Goal: Task Accomplishment & Management: Use online tool/utility

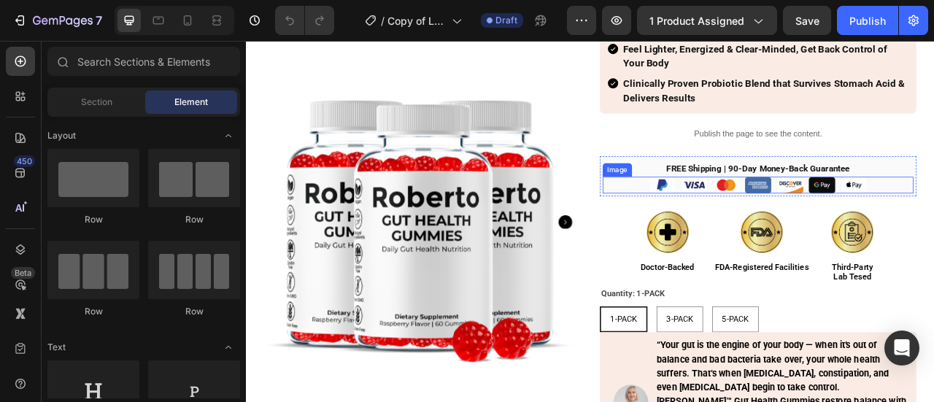
scroll to position [292, 0]
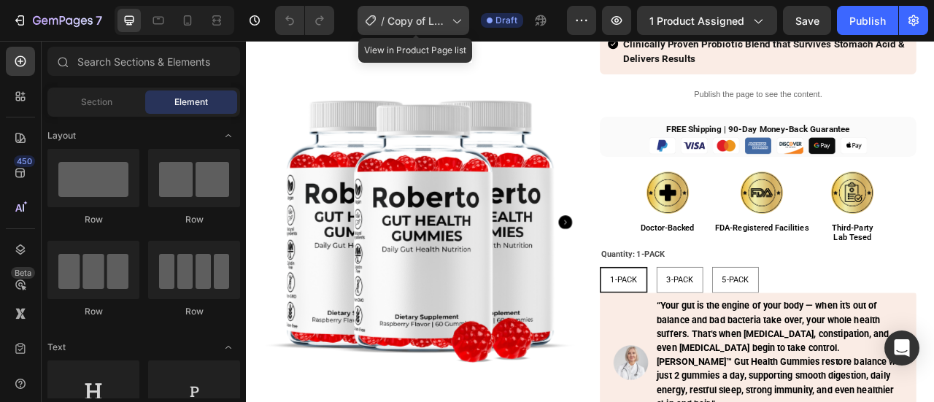
click at [450, 23] on div "/ Copy of Live | GHG | Product Page | A2 | Constipation | 3 6 12 Packs | [DATE]" at bounding box center [414, 20] width 112 height 29
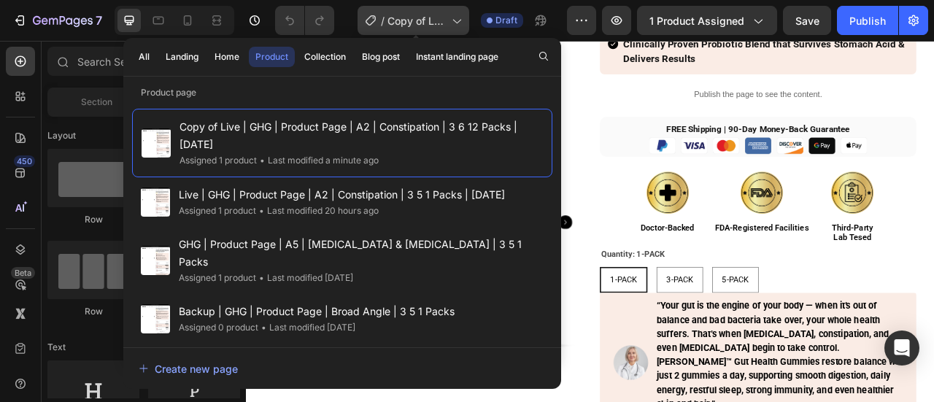
click at [450, 23] on div "/ Copy of Live | GHG | Product Page | A2 | Constipation | 3 6 12 Packs | [DATE]" at bounding box center [414, 20] width 112 height 29
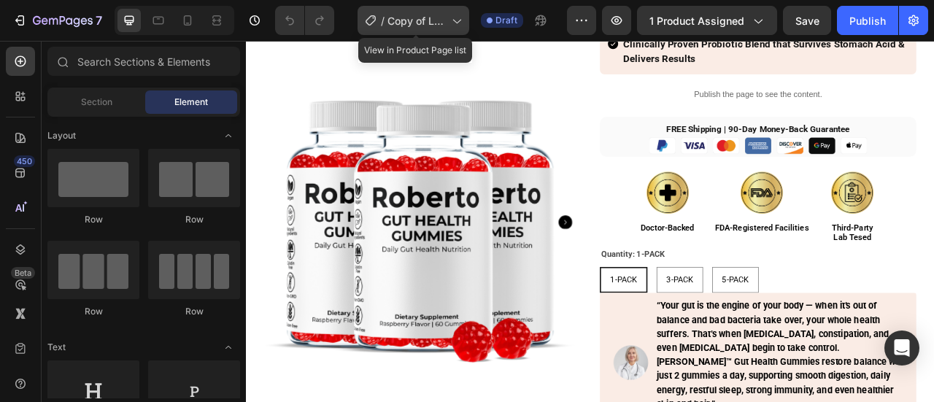
click at [450, 23] on div "/ Copy of Live | GHG | Product Page | A2 | Constipation | 3 6 12 Packs | [DATE]" at bounding box center [414, 20] width 112 height 29
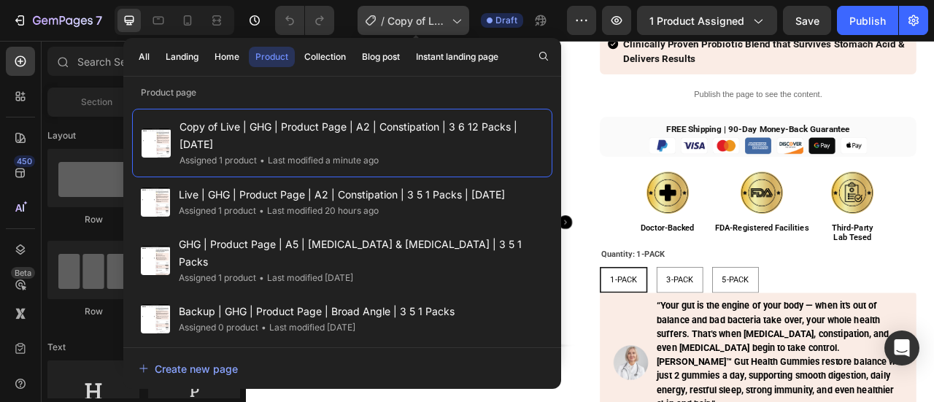
click at [451, 23] on div "/ Copy of Live | GHG | Product Page | A2 | Constipation | 3 6 12 Packs | [DATE]" at bounding box center [414, 20] width 112 height 29
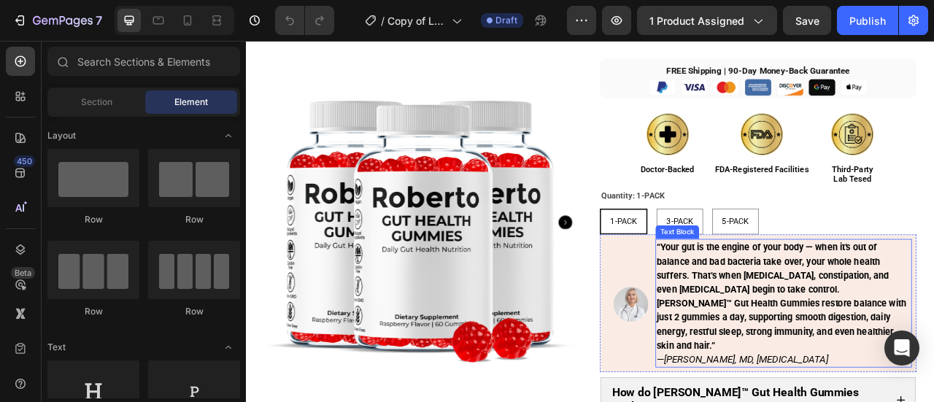
scroll to position [365, 0]
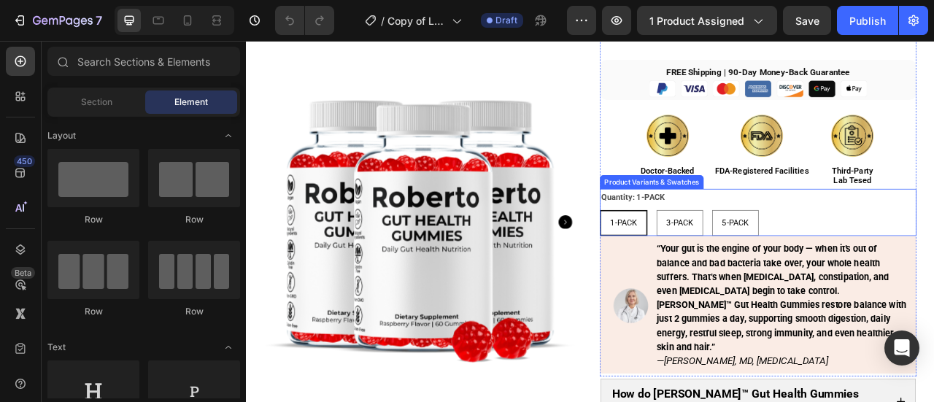
click at [934, 255] on div "1-PACK 1-PACK 1-PACK 3-PACK 3-PACK 3-PACK 5-PACK 5-PACK 5-PACK" at bounding box center [897, 271] width 403 height 33
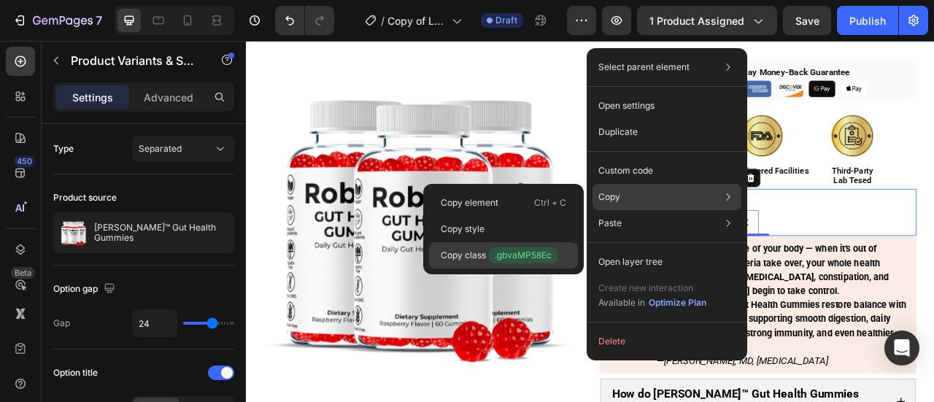
click at [532, 253] on span ".gbvaMP58Ec" at bounding box center [523, 255] width 69 height 16
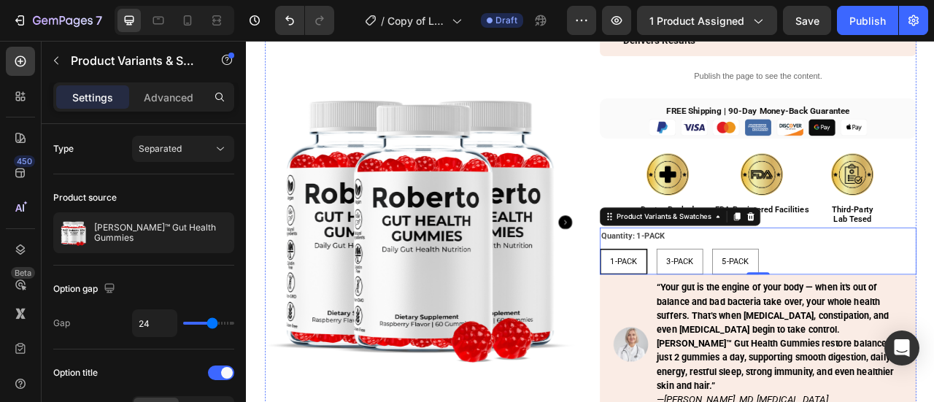
scroll to position [146, 0]
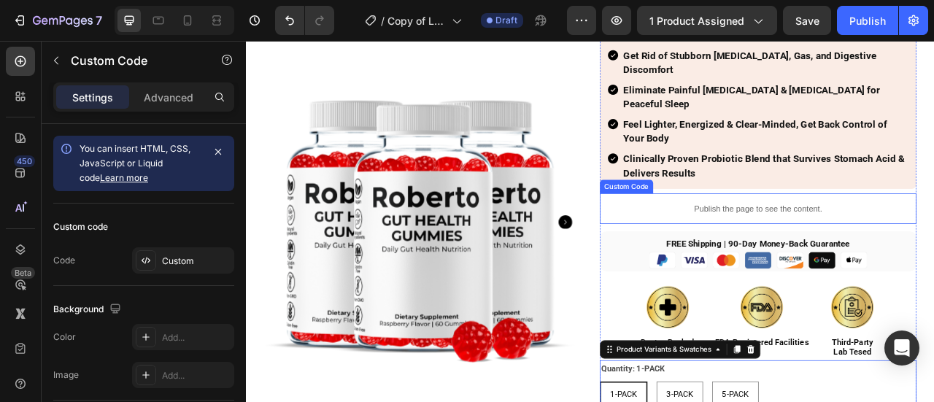
click at [738, 247] on p "Publish the page to see the content." at bounding box center [897, 254] width 403 height 15
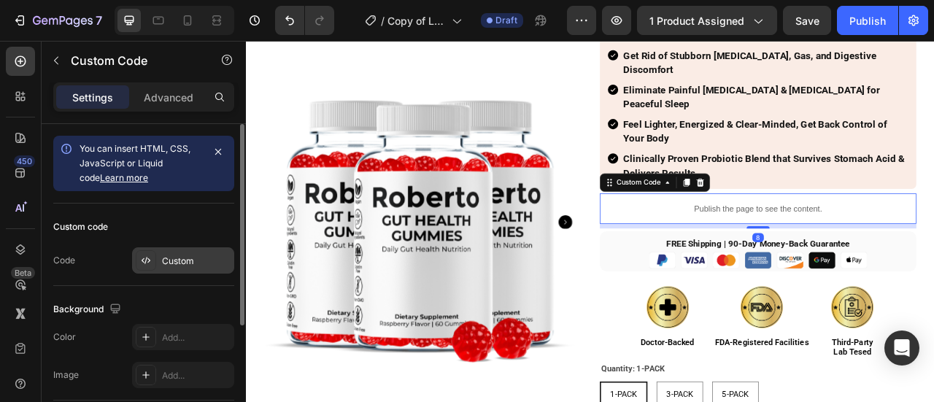
click at [151, 265] on icon at bounding box center [146, 261] width 12 height 12
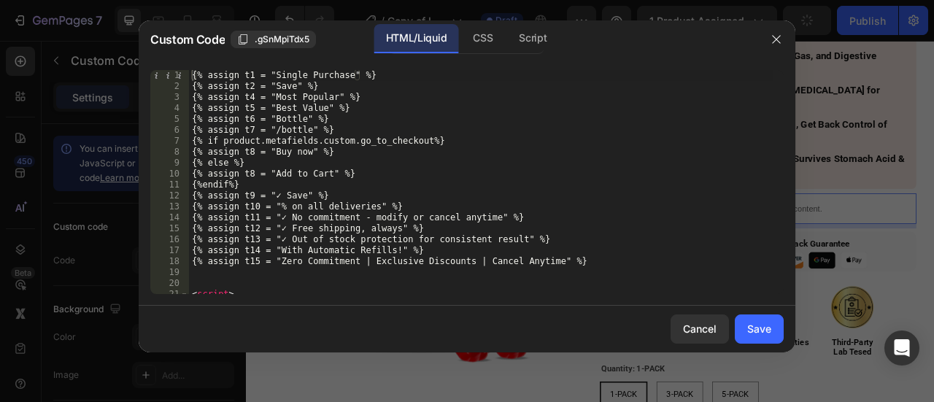
click at [480, 18] on div at bounding box center [467, 201] width 934 height 402
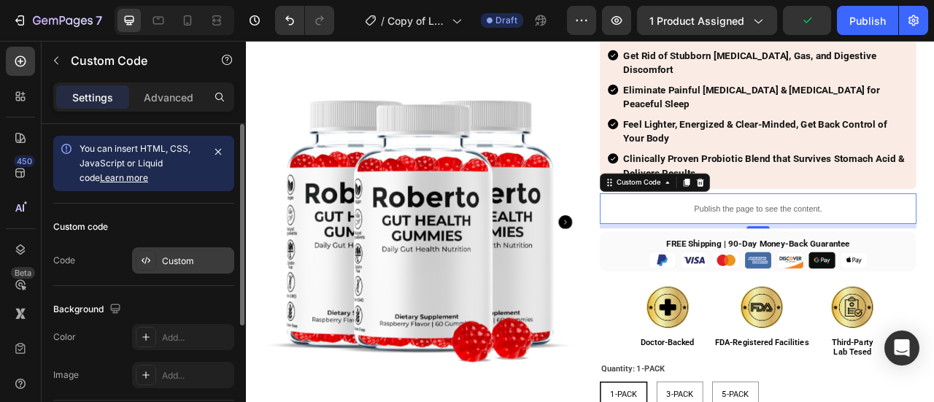
click at [152, 261] on div at bounding box center [146, 260] width 20 height 20
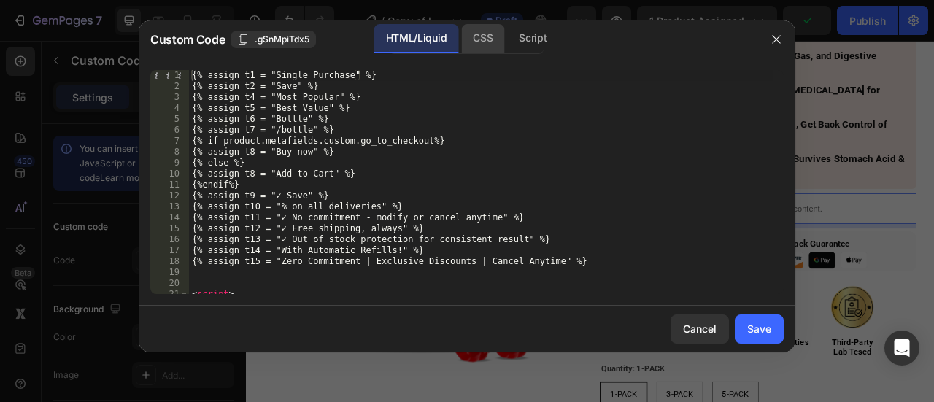
click at [471, 30] on div "CSS" at bounding box center [482, 38] width 43 height 29
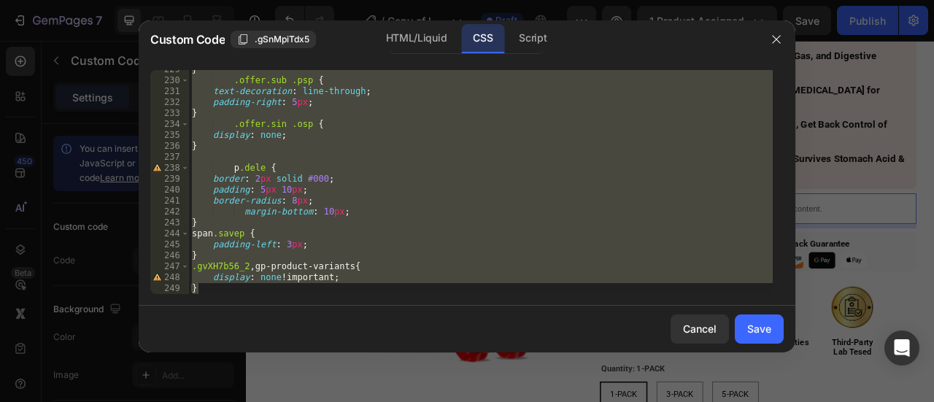
scroll to position [2524, 0]
click at [339, 269] on div "} .offer.sub .psp { text-decoration : line-through ; padding-right : 5 px ; } .…" at bounding box center [481, 182] width 584 height 224
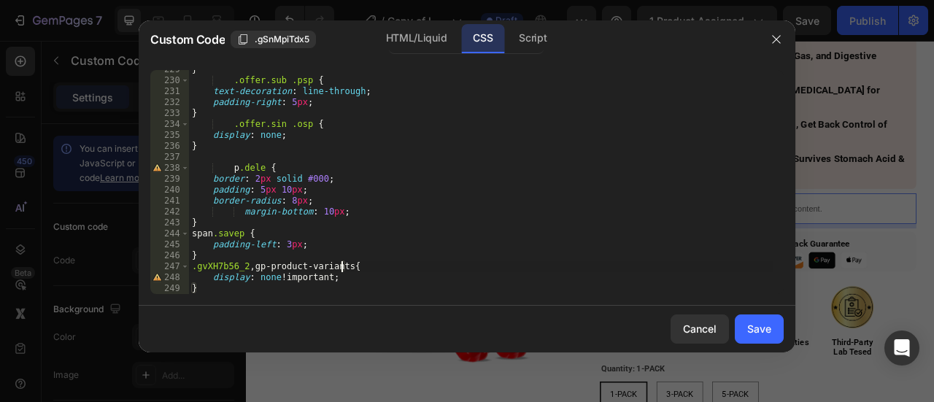
scroll to position [0, 12]
paste textarea ".gbvaMP58Ec"
type textarea ".gvXH7b56_2,gp-product-variants,.gbvaMP58Ec{"
click at [774, 332] on button "Save" at bounding box center [759, 329] width 49 height 29
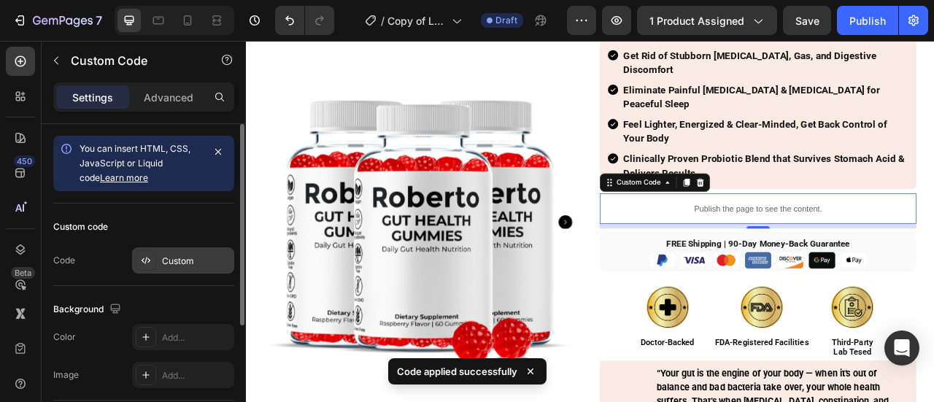
click at [186, 261] on div "Custom" at bounding box center [196, 261] width 69 height 13
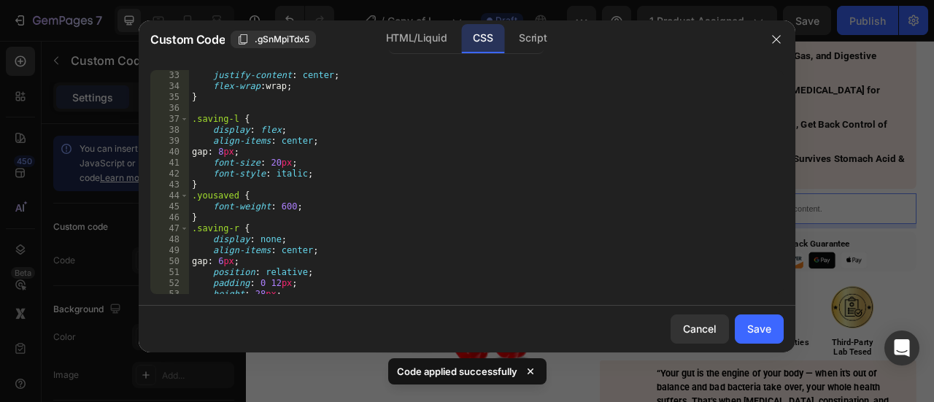
scroll to position [350, 0]
click at [412, 31] on div "HTML/Liquid" at bounding box center [416, 38] width 84 height 29
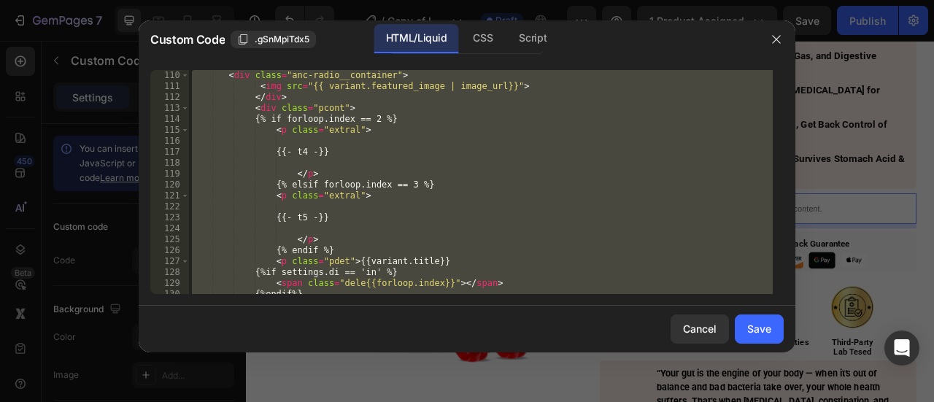
scroll to position [1095, 0]
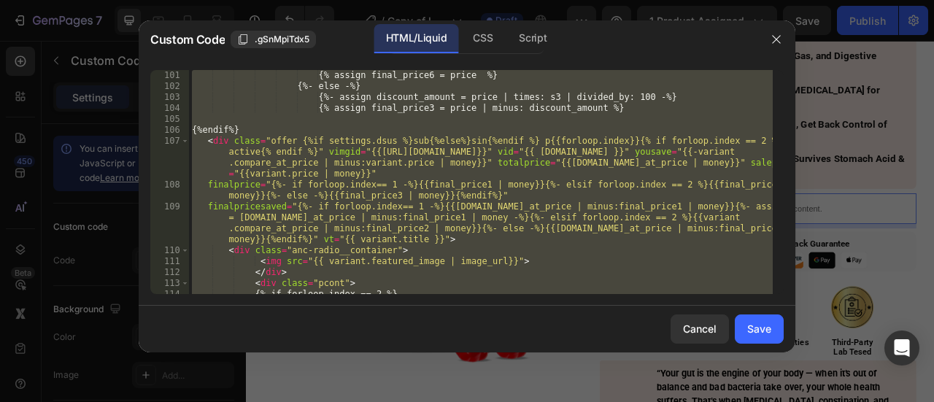
click at [709, 139] on div "{% assign final_price6 = price %} {%- else -%} {%- assign discount_amount = pri…" at bounding box center [481, 182] width 584 height 224
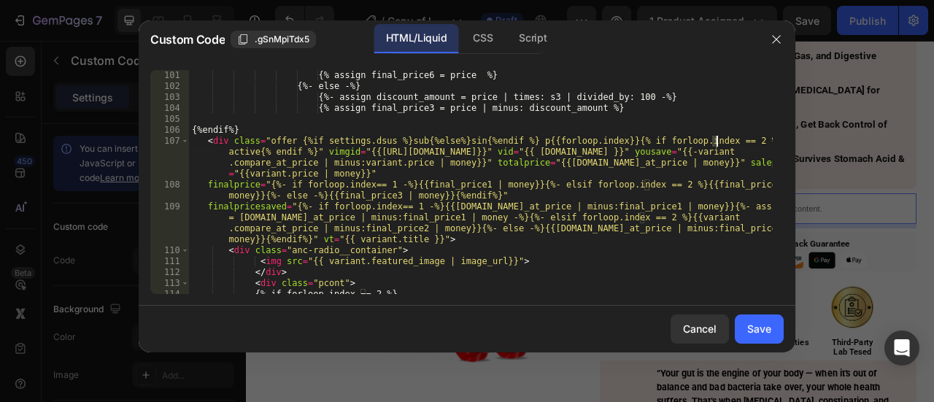
click at [718, 144] on div "{% assign final_price6 = price %} {%- else -%} {%- assign discount_amount = pri…" at bounding box center [481, 193] width 584 height 246
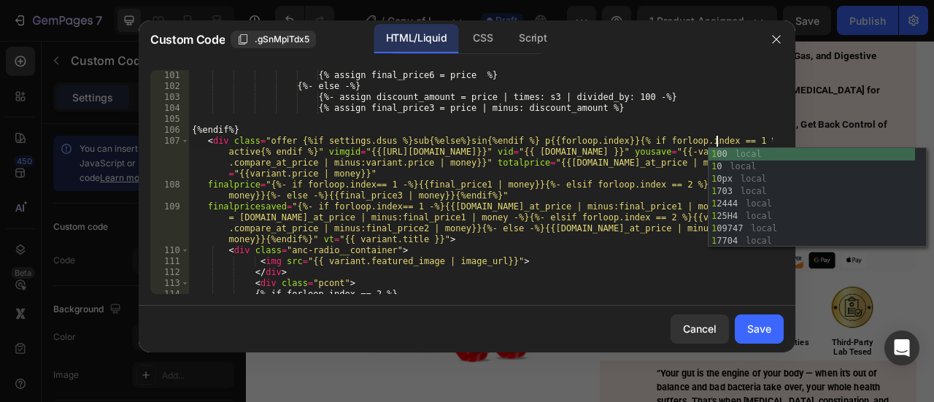
scroll to position [0, 44]
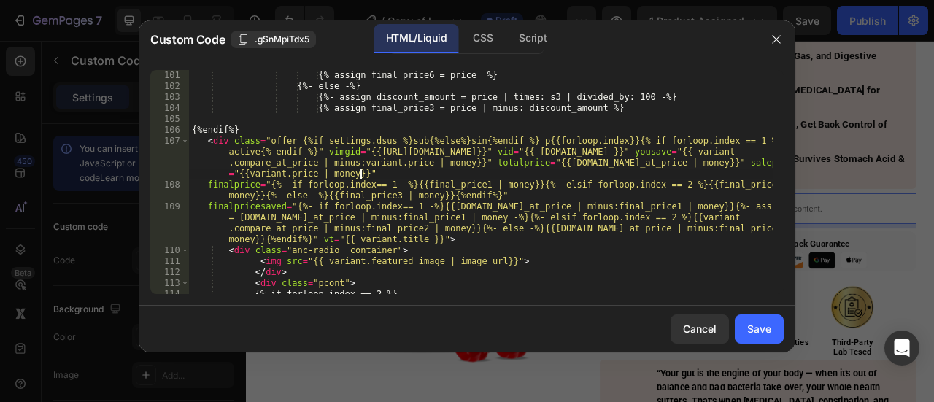
click at [622, 176] on div "{% assign final_price6 = price %} {%- else -%} {%- assign discount_amount = pri…" at bounding box center [481, 193] width 584 height 246
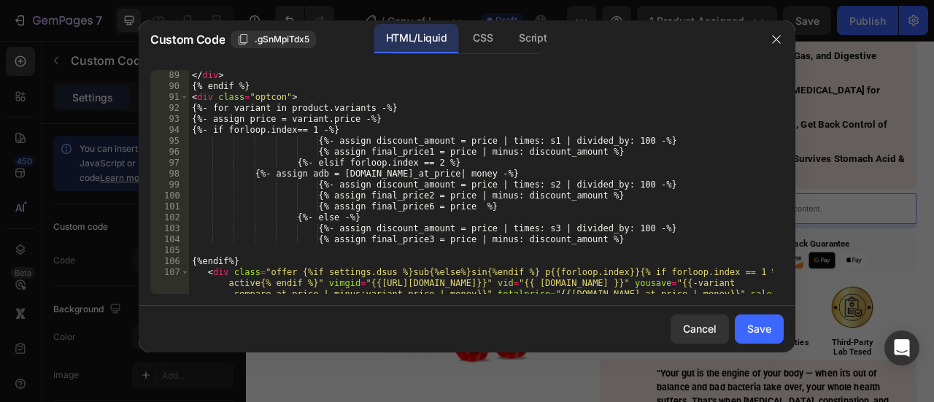
scroll to position [963, 0]
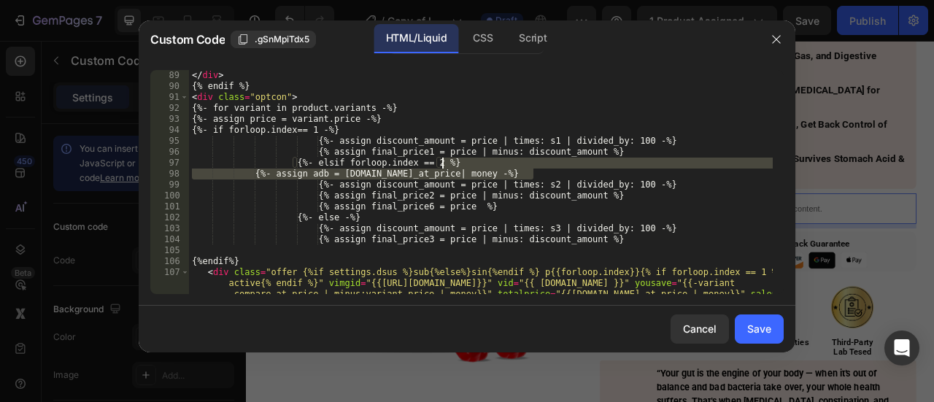
drag, startPoint x: 539, startPoint y: 174, endPoint x: 546, endPoint y: 166, distance: 11.4
click at [546, 166] on div "</ div > {% endif %} < div class = "optcon" > {%- for variant in product.varian…" at bounding box center [481, 209] width 584 height 279
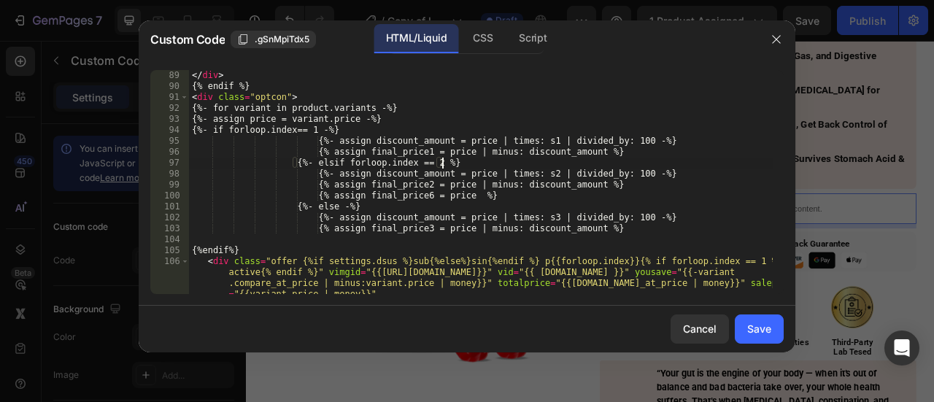
scroll to position [0, 20]
click at [628, 155] on div "</ div > {% endif %} < div class = "optcon" > {%- for variant in product.varian…" at bounding box center [481, 198] width 584 height 257
paste textarea "{%- assign adb = [DOMAIN_NAME]_at_price| money -%}"
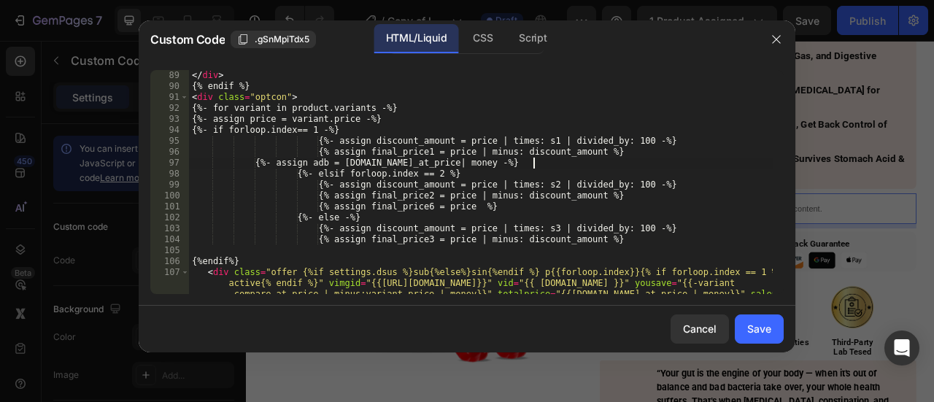
click at [411, 193] on div "</ div > {% endif %} < div class = "optcon" > {%- for variant in product.varian…" at bounding box center [481, 209] width 584 height 279
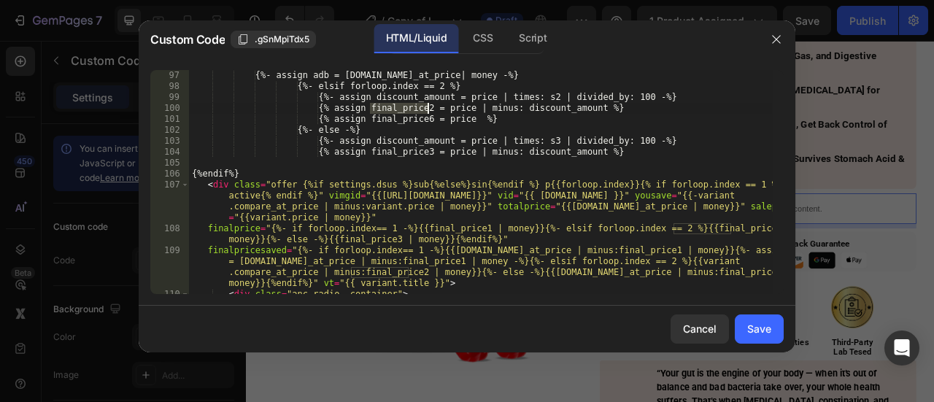
click at [412, 112] on div "{%- assign adb = [DOMAIN_NAME]_at_price| money -%} {%- elsif forloop.index == 2…" at bounding box center [481, 182] width 584 height 224
click at [412, 112] on div "{%- assign adb = [DOMAIN_NAME]_at_price| money -%} {%- elsif forloop.index == 2…" at bounding box center [481, 193] width 584 height 246
click at [412, 118] on div "{%- assign adb = [DOMAIN_NAME]_at_price| money -%} {%- elsif forloop.index == 2…" at bounding box center [481, 193] width 584 height 246
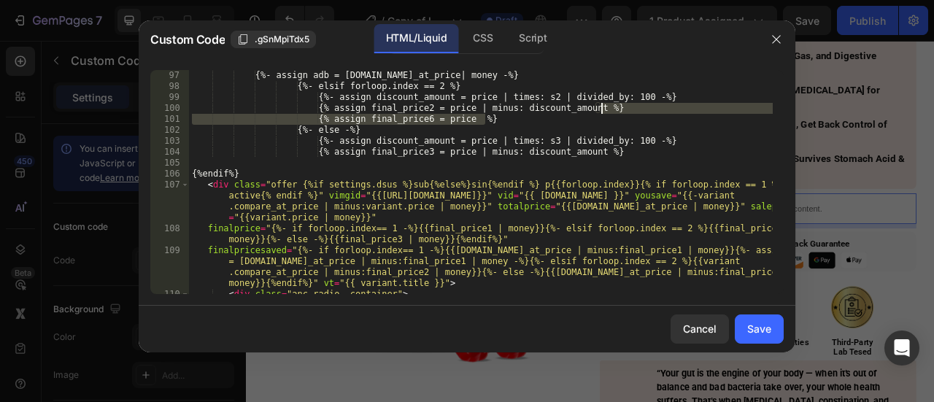
drag, startPoint x: 616, startPoint y: 121, endPoint x: 620, endPoint y: 112, distance: 10.5
click at [620, 112] on div "{%- assign adb = [DOMAIN_NAME]_at_price| money -%} {%- elsif forloop.index == 2…" at bounding box center [481, 193] width 584 height 246
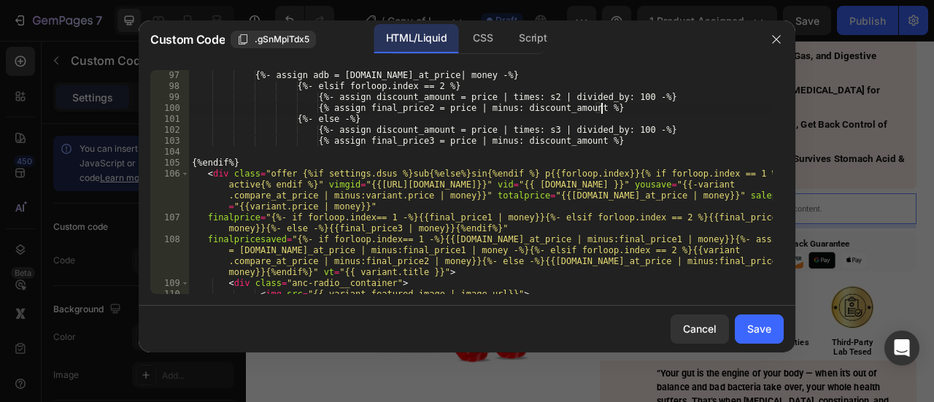
scroll to position [1007, 0]
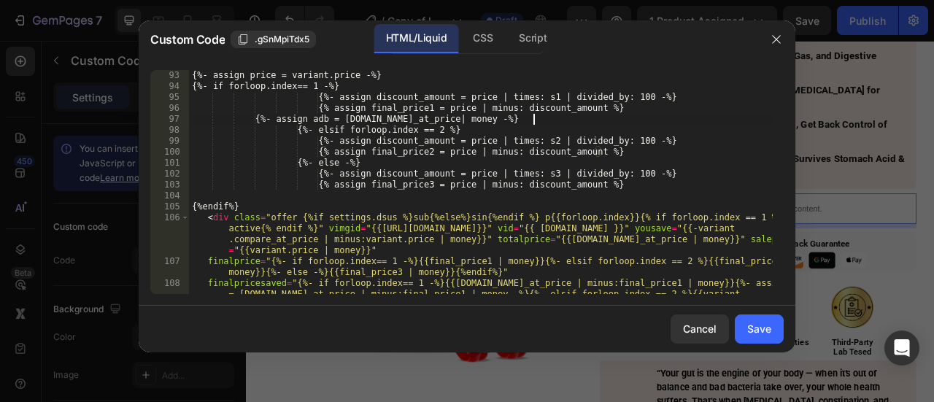
click at [531, 119] on div "{%- assign price = variant.price -%} {%- if forloop.index== 1 -%} {%- assign di…" at bounding box center [481, 209] width 584 height 279
paste textarea "{% assign final_price6 = price %}"
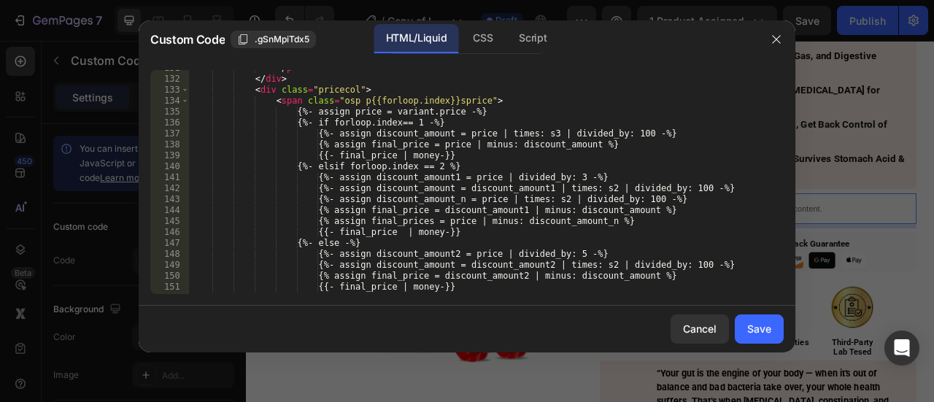
scroll to position [1507, 0]
drag, startPoint x: 637, startPoint y: 219, endPoint x: 664, endPoint y: 207, distance: 29.4
click at [664, 207] on div "</ p > </ div > < div class = "pricecol" > < span class = "osp p{{forloop.index…" at bounding box center [481, 186] width 584 height 246
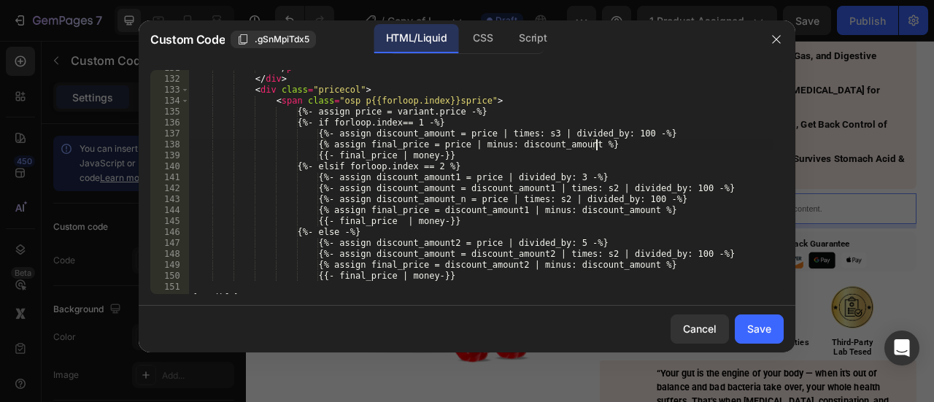
click at [615, 148] on div "</ p > </ div > < div class = "pricecol" > < span class = "osp p{{forloop.index…" at bounding box center [481, 186] width 584 height 246
paste textarea "s = price | minus: discount_amount_n"
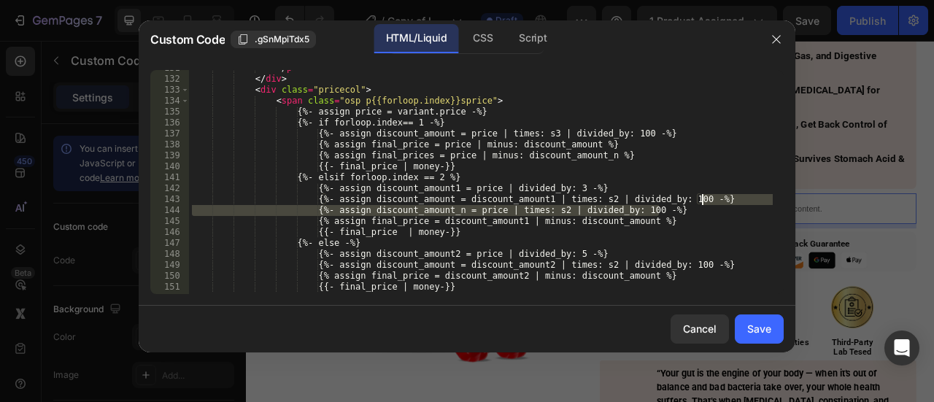
drag, startPoint x: 690, startPoint y: 208, endPoint x: 711, endPoint y: 202, distance: 22.0
click at [711, 202] on div "</ p > </ div > < div class = "pricecol" > < span class = "osp p{{forloop.index…" at bounding box center [481, 186] width 584 height 246
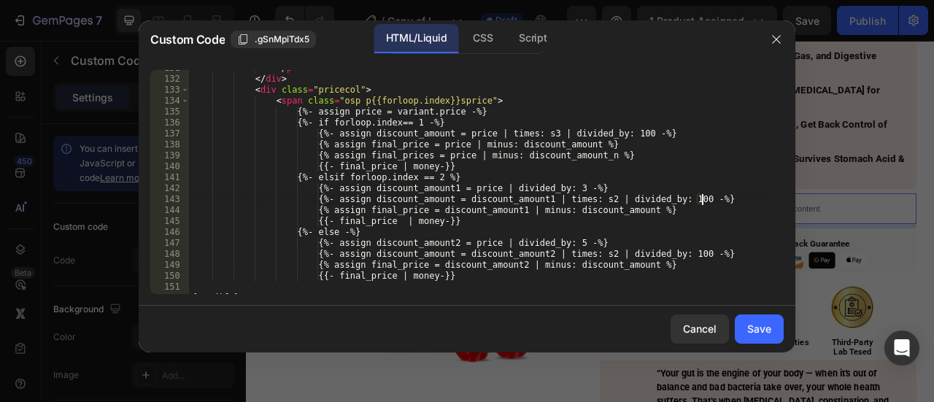
click at [635, 143] on div "</ p > </ div > < div class = "pricecol" > < span class = "osp p{{forloop.index…" at bounding box center [481, 186] width 584 height 246
paste textarea "- assign discount_amount_n = price | times: s2 | divided_by: 100 -"
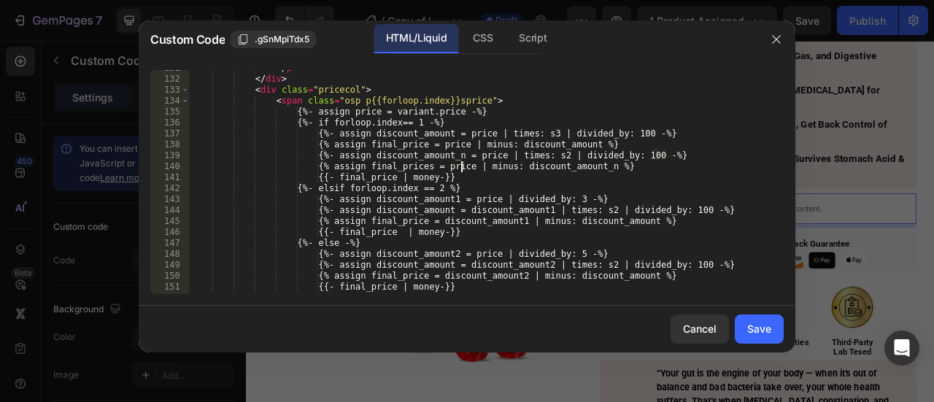
click at [461, 166] on div "</ p > </ div > < div class = "pricecol" > < span class = "osp p{{forloop.index…" at bounding box center [481, 186] width 584 height 246
click at [486, 218] on div "</ p > </ div > < div class = "pricecol" > < span class = "osp p{{forloop.index…" at bounding box center [481, 186] width 584 height 246
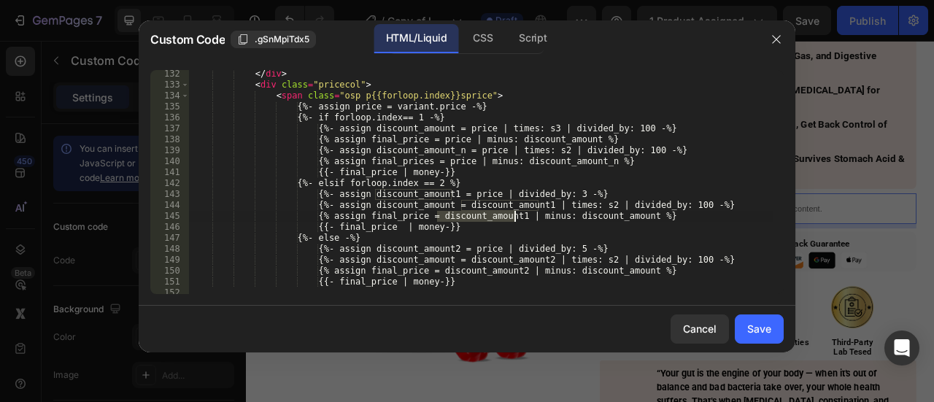
scroll to position [1512, 0]
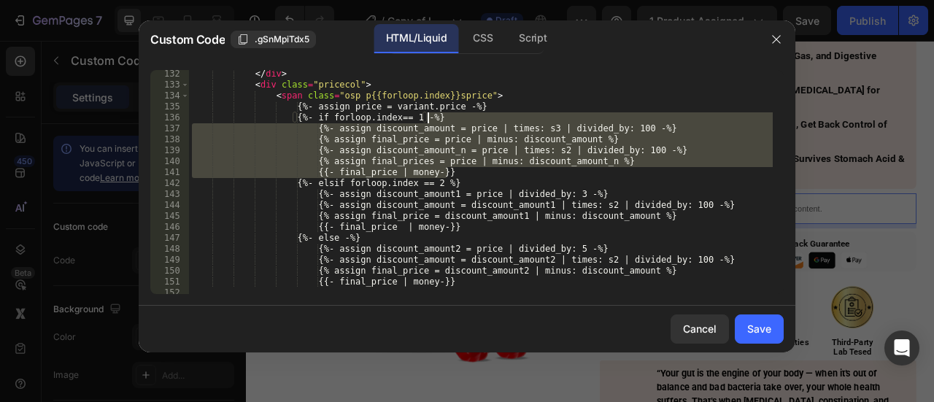
drag, startPoint x: 457, startPoint y: 173, endPoint x: 469, endPoint y: 115, distance: 59.0
click at [469, 115] on div "</ div > < div class = "pricecol" > < span class = "osp p{{forloop.index}}spric…" at bounding box center [481, 192] width 584 height 246
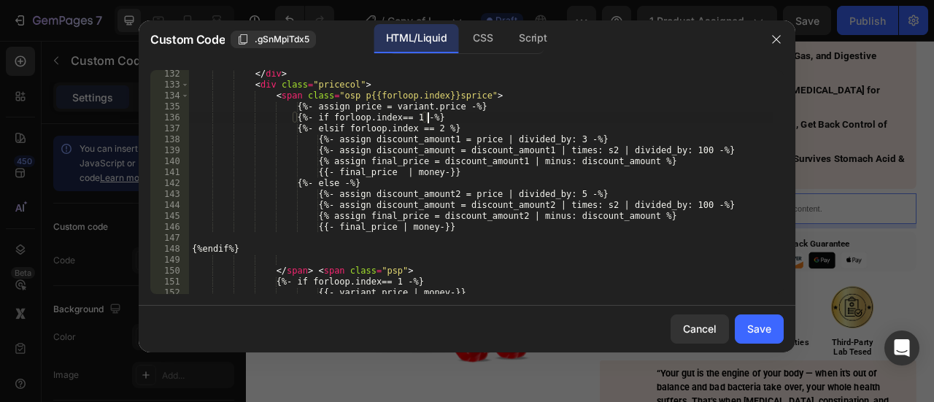
click at [461, 227] on div "</ div > < div class = "pricecol" > < span class = "osp p{{forloop.index}}spric…" at bounding box center [481, 192] width 584 height 246
paste textarea "{%- else -%} {%- assign discount_amount2 = price | divided_by: 5 -%"
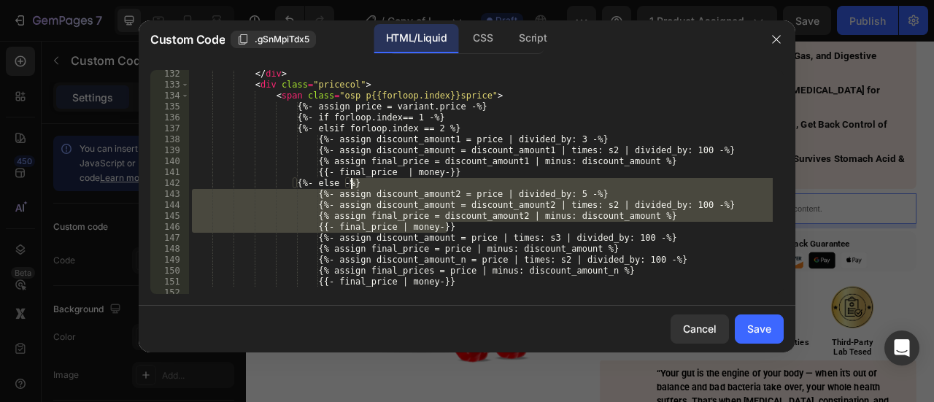
drag, startPoint x: 458, startPoint y: 226, endPoint x: 469, endPoint y: 183, distance: 43.7
click at [469, 183] on div "</ div > < div class = "pricecol" > < span class = "osp p{{forloop.index}}spric…" at bounding box center [481, 192] width 584 height 246
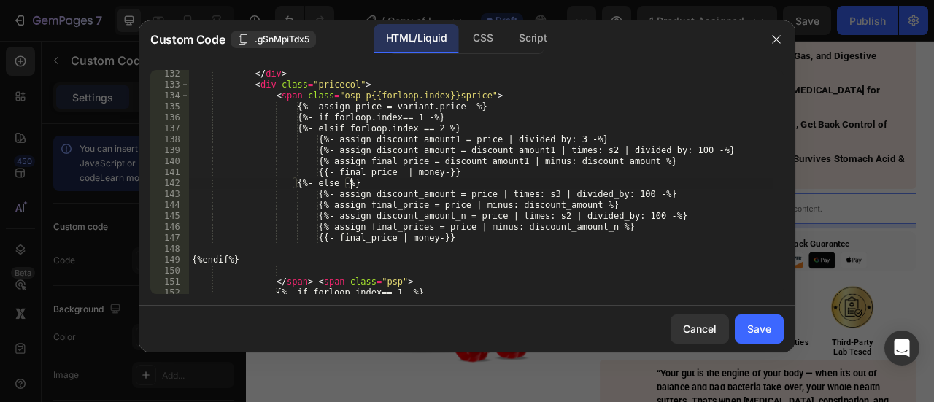
scroll to position [0, 12]
click at [468, 118] on div "</ div > < div class = "pricecol" > < span class = "osp p{{forloop.index}}spric…" at bounding box center [481, 192] width 584 height 246
paste textarea "{{- final_price | money-}"
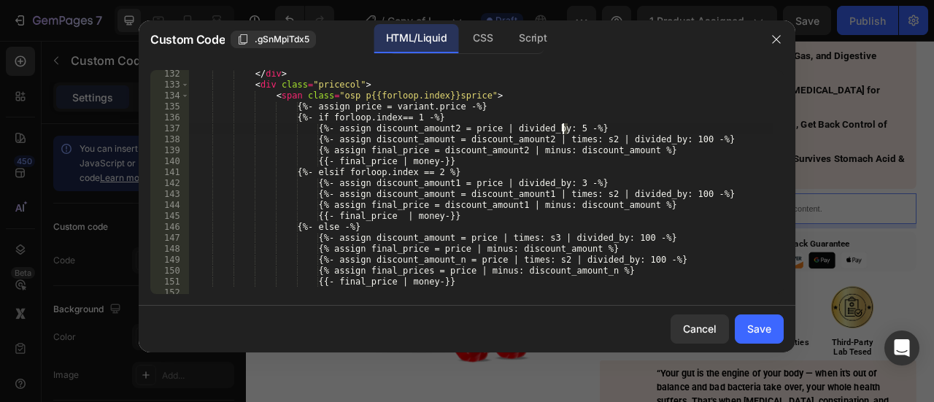
click at [562, 128] on div "</ div > < div class = "pricecol" > < span class = "osp p{{forloop.index}}spric…" at bounding box center [481, 192] width 584 height 246
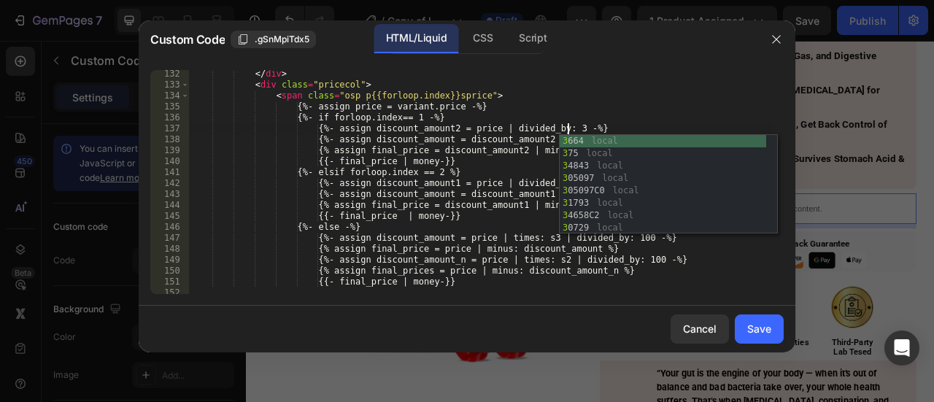
click at [545, 172] on div "</ div > < div class = "pricecol" > < span class = "osp p{{forloop.index}}spric…" at bounding box center [481, 192] width 584 height 246
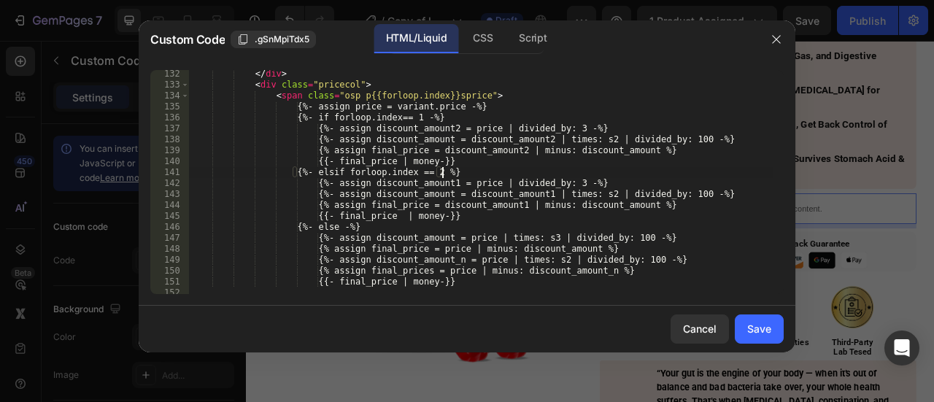
scroll to position [0, 20]
click at [566, 183] on div "</ div > < div class = "pricecol" > < span class = "osp p{{forloop.index}}spric…" at bounding box center [481, 192] width 584 height 246
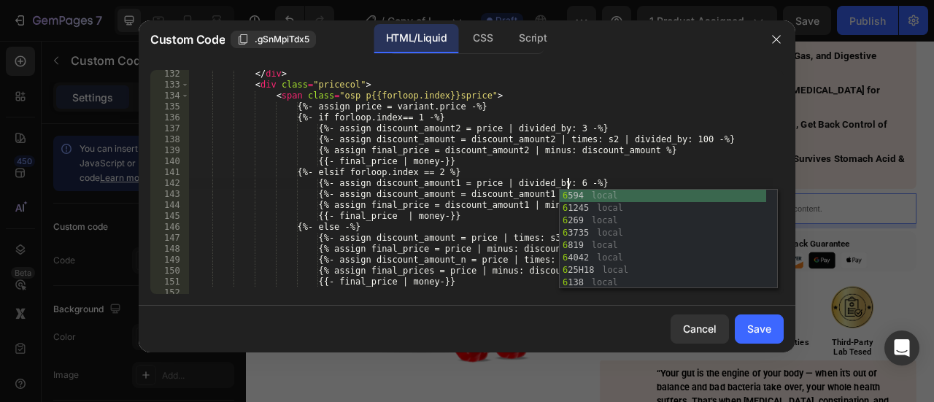
click at [475, 211] on div "</ div > < div class = "pricecol" > < span class = "osp p{{forloop.index}}spric…" at bounding box center [481, 192] width 584 height 246
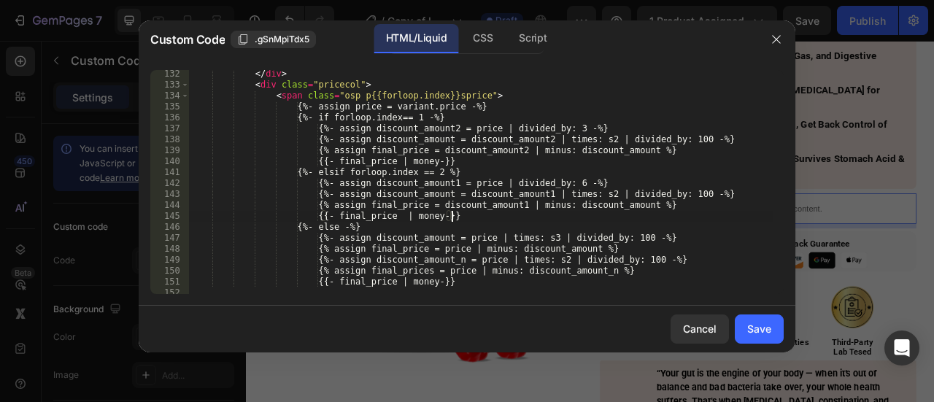
scroll to position [0, 20]
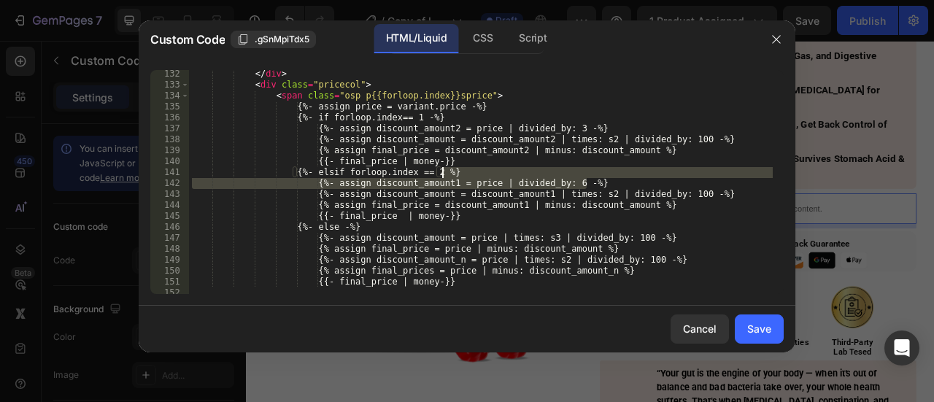
click at [600, 175] on div "</ div > < div class = "pricecol" > < span class = "osp p{{forloop.index}}spric…" at bounding box center [481, 192] width 584 height 246
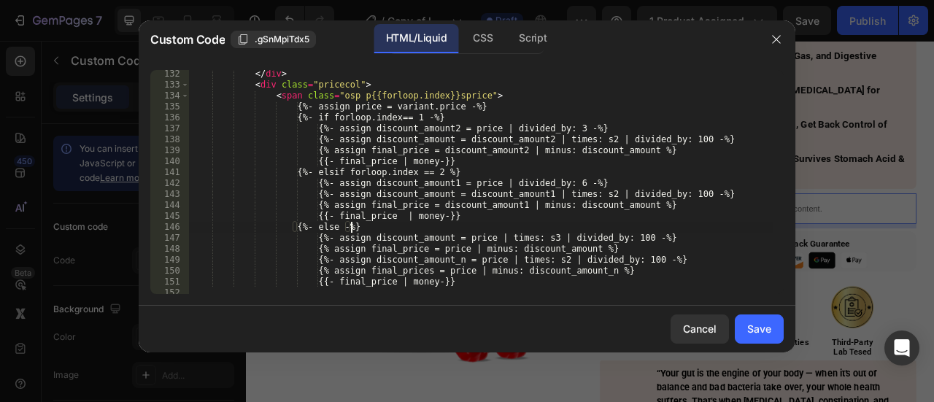
click at [457, 228] on div "</ div > < div class = "pricecol" > < span class = "osp p{{forloop.index}}spric…" at bounding box center [481, 192] width 584 height 246
paste textarea "{%- assign discount_amount1 = price | divided_by: 6"
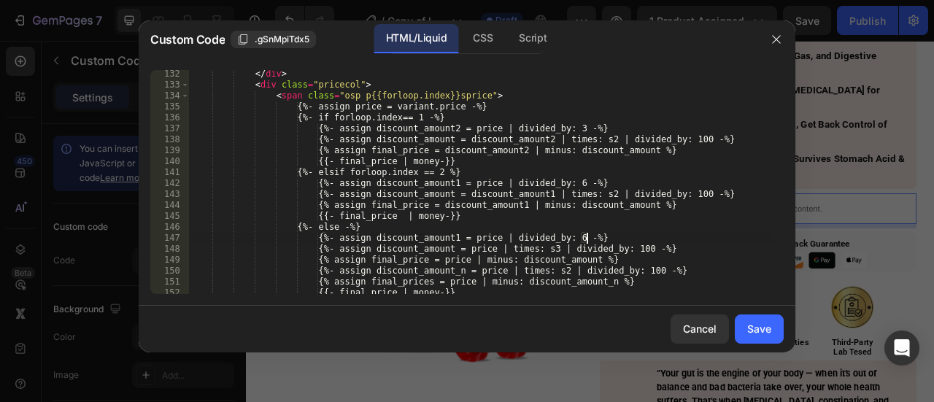
click at [410, 239] on div "</ div > < div class = "pricecol" > < span class = "osp p{{forloop.index}}spric…" at bounding box center [481, 192] width 584 height 246
click at [470, 246] on div "</ div > < div class = "pricecol" > < span class = "osp p{{forloop.index}}spric…" at bounding box center [481, 192] width 584 height 246
paste textarea "discount_amount1"
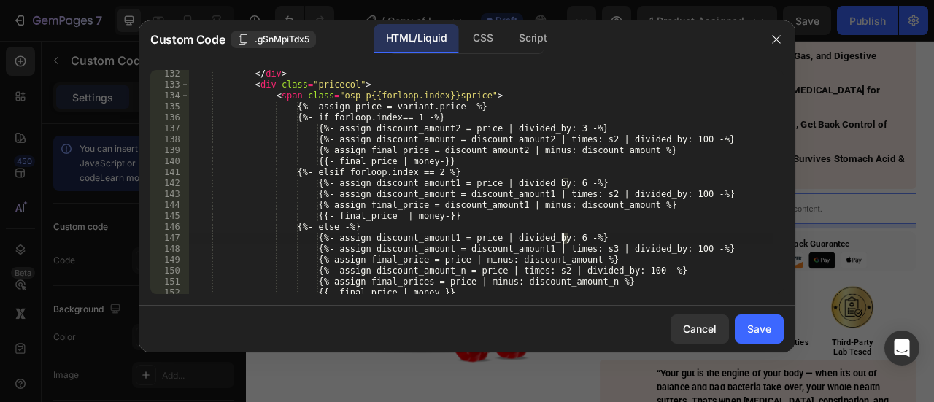
click at [564, 241] on div "</ div > < div class = "pricecol" > < span class = "osp p{{forloop.index}}spric…" at bounding box center [481, 192] width 584 height 246
click at [488, 236] on div "</ div > < div class = "pricecol" > < span class = "osp p{{forloop.index}}spric…" at bounding box center [481, 192] width 584 height 246
click at [422, 241] on div "</ div > < div class = "pricecol" > < span class = "osp p{{forloop.index}}spric…" at bounding box center [481, 192] width 584 height 246
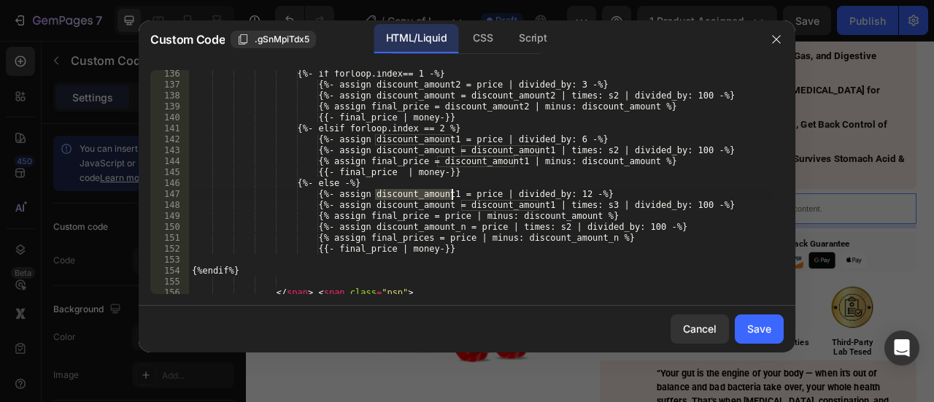
scroll to position [1556, 0]
click at [442, 228] on div "{%- if forloop.index== 1 -%} {%- assign discount_amount2 = price | divided_by: …" at bounding box center [481, 192] width 584 height 246
click at [418, 234] on div "{%- if forloop.index== 1 -%} {%- assign discount_amount2 = price | divided_by: …" at bounding box center [481, 192] width 584 height 246
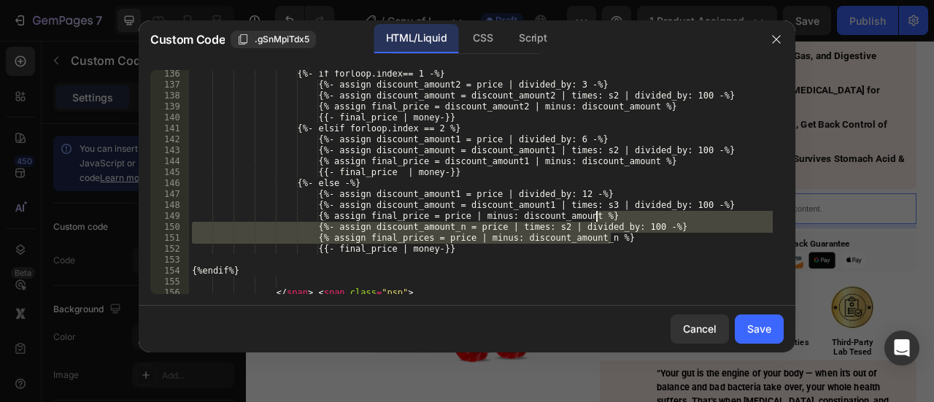
drag, startPoint x: 618, startPoint y: 239, endPoint x: 621, endPoint y: 215, distance: 24.4
click at [621, 215] on div "{%- if forloop.index== 1 -%} {%- assign discount_amount2 = price | divided_by: …" at bounding box center [481, 192] width 584 height 246
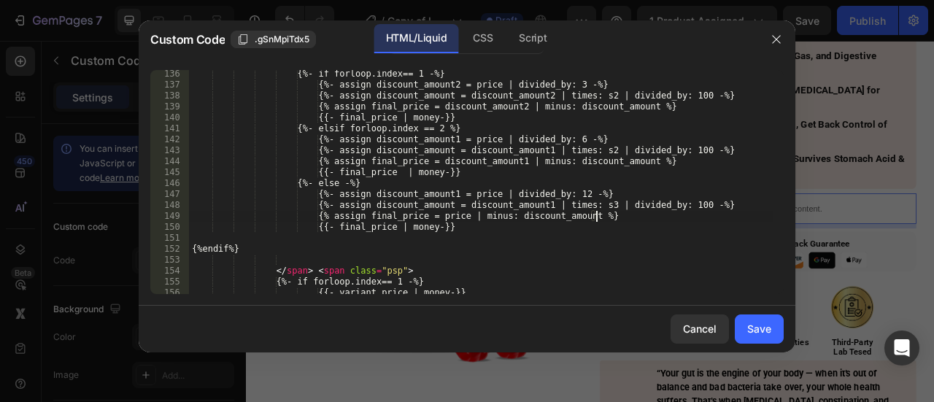
scroll to position [1512, 0]
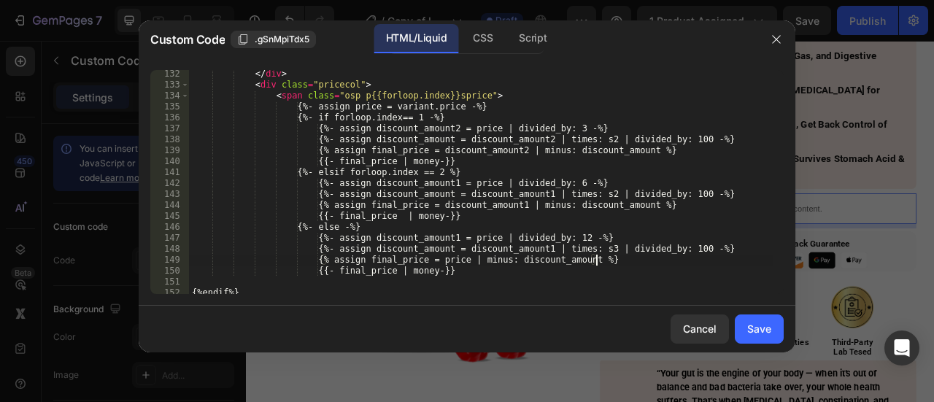
click at [661, 150] on div "</ div > < div class = "pricecol" > < span class = "osp p{{forloop.index}}spric…" at bounding box center [481, 192] width 584 height 246
paste textarea "s = price | minus: discount_amount_n"
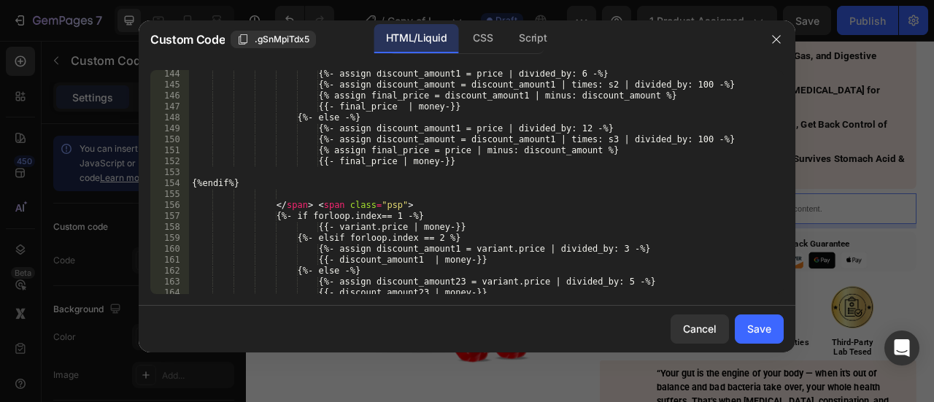
scroll to position [1688, 0]
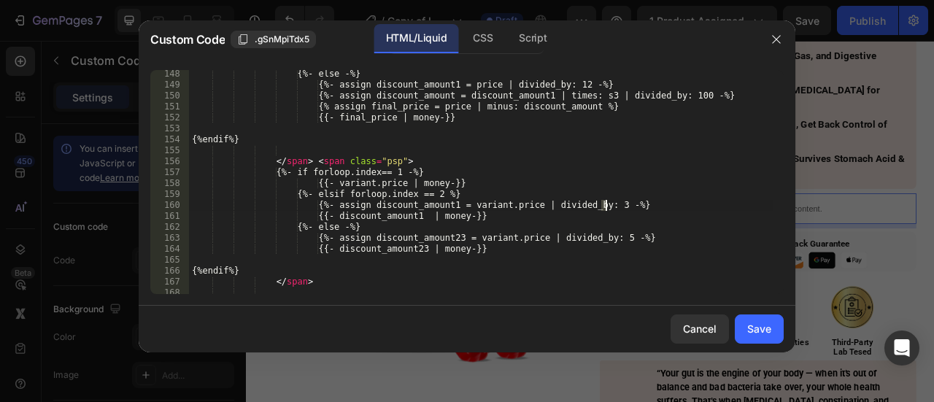
click at [606, 204] on div "{%- else -%} {%- assign discount_amount1 = price | divided_by: 12 -%} {%- assig…" at bounding box center [481, 192] width 584 height 246
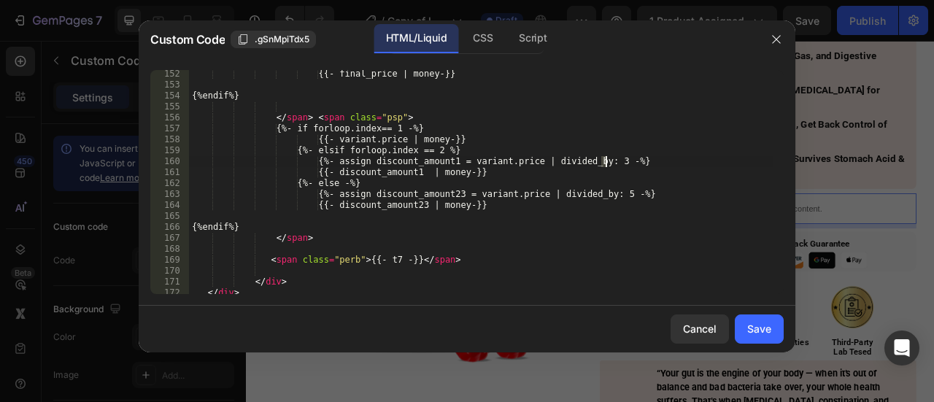
scroll to position [1731, 0]
click at [488, 204] on div "{{- final_price | money-}} {%endif%} </ span > < span class = "psp" > {%- if fo…" at bounding box center [481, 192] width 584 height 246
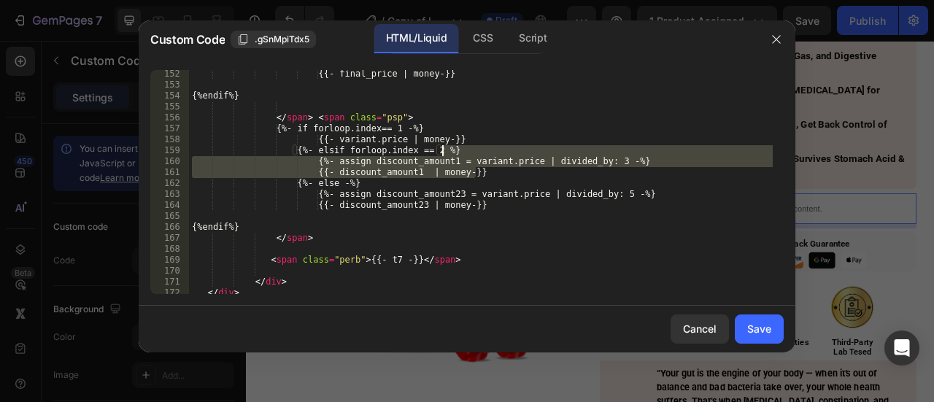
drag, startPoint x: 489, startPoint y: 169, endPoint x: 492, endPoint y: 151, distance: 18.5
click at [492, 151] on div "{{- final_price | money-}} {%endif%} </ span > < span class = "psp" > {%- if fo…" at bounding box center [481, 192] width 584 height 246
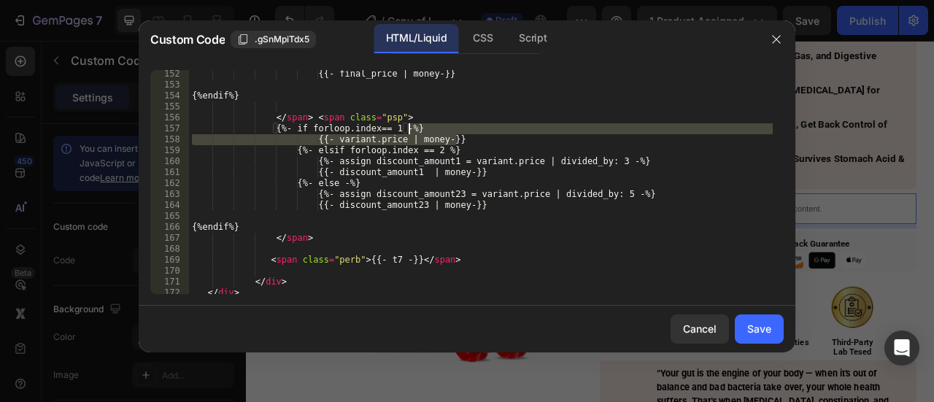
drag, startPoint x: 464, startPoint y: 139, endPoint x: 467, endPoint y: 129, distance: 9.9
click at [467, 129] on div "{{- final_price | money-}} {%endif%} </ span > < span class = "psp" > {%- if fo…" at bounding box center [481, 192] width 584 height 246
paste textarea "{{- discount_amount1"
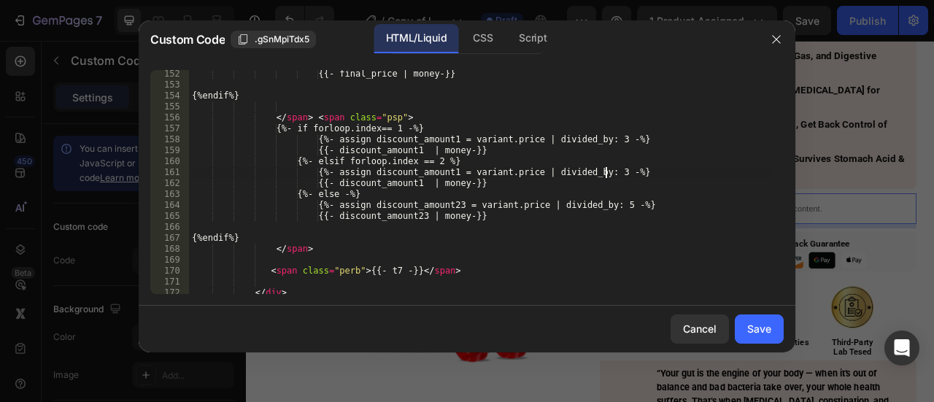
click at [604, 172] on div "{{- final_price | money-}} {%endif%} </ span > < span class = "psp" > {%- if fo…" at bounding box center [481, 192] width 584 height 246
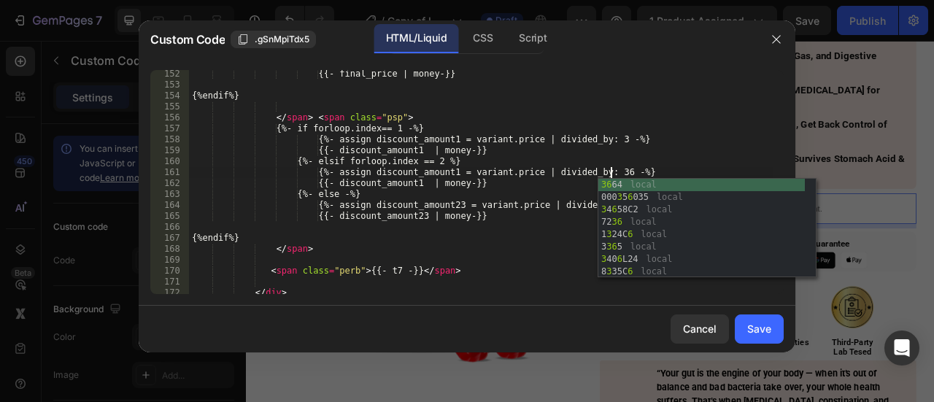
click at [568, 182] on div "{{- final_price | money-}} {%endif%} </ span > < span class = "psp" > {%- if fo…" at bounding box center [481, 192] width 584 height 246
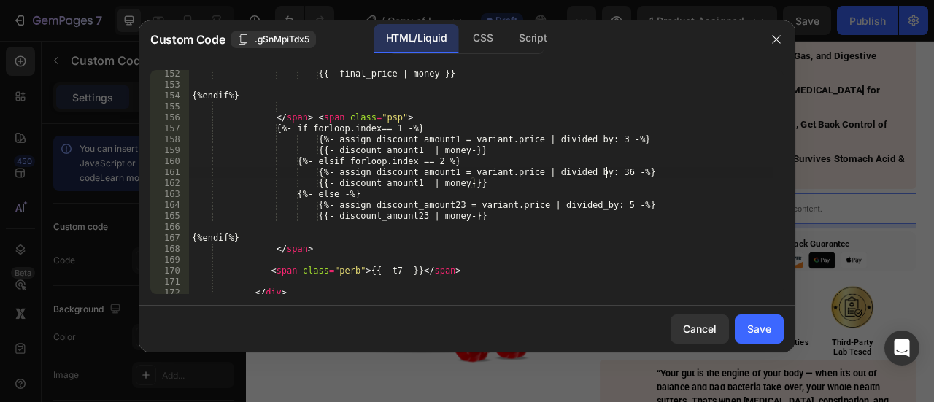
click at [604, 170] on div "{{- final_price | money-}} {%endif%} </ span > < span class = "psp" > {%- if fo…" at bounding box center [481, 192] width 584 height 246
click at [609, 199] on div "{{- final_price | money-}} {%endif%} </ span > < span class = "psp" > {%- if fo…" at bounding box center [481, 192] width 584 height 246
click at [610, 206] on div "{{- final_price | money-}} {%endif%} </ span > < span class = "psp" > {%- if fo…" at bounding box center [481, 192] width 584 height 246
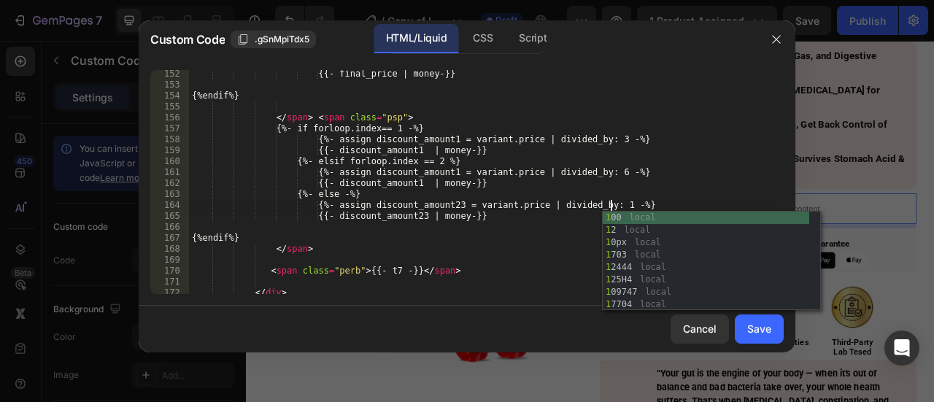
scroll to position [0, 35]
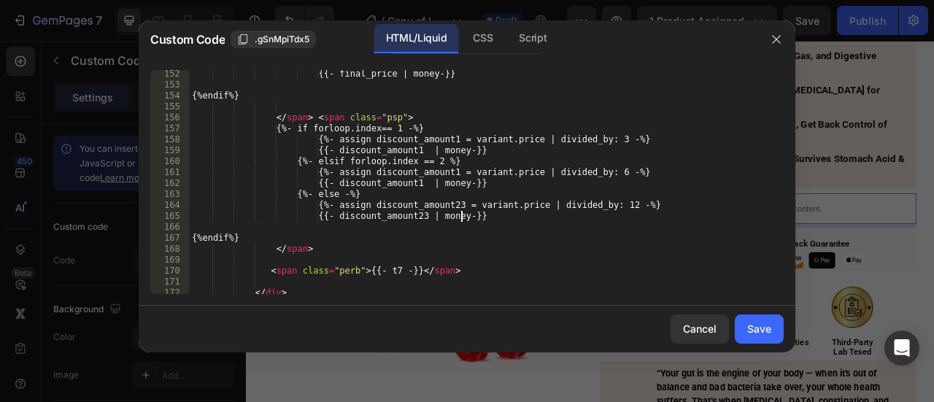
click at [463, 211] on div "{{- final_price | money-}} {%endif%} </ span > < span class = "psp" > {%- if fo…" at bounding box center [481, 192] width 584 height 246
click at [404, 215] on div "{{- final_price | money-}} {%endif%} </ span > < span class = "psp" > {%- if fo…" at bounding box center [481, 192] width 584 height 246
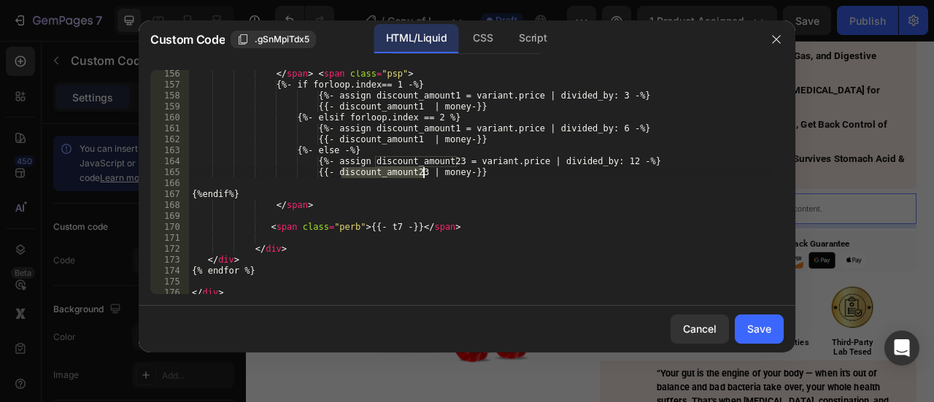
scroll to position [1731, 0]
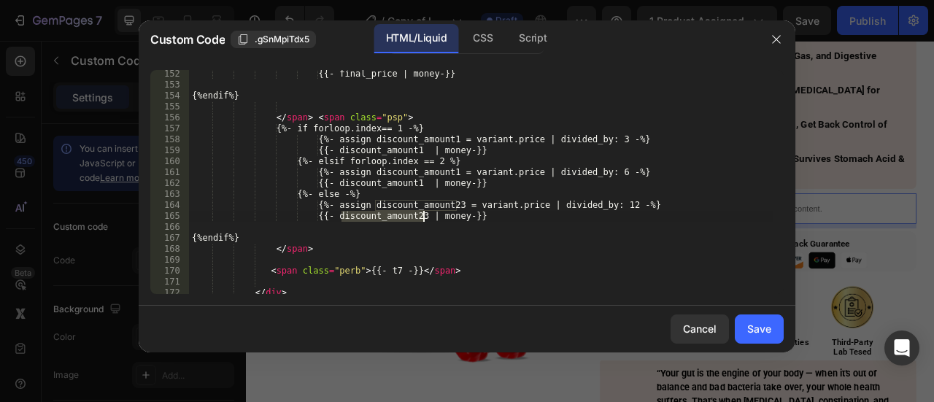
click at [413, 143] on div "{{- final_price | money-}} {%endif%} </ span > < span class = "psp" > {%- if fo…" at bounding box center [481, 192] width 584 height 246
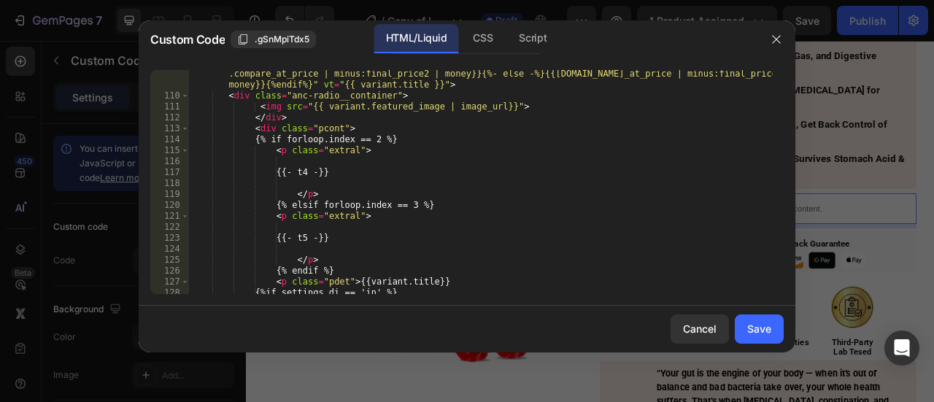
scroll to position [1293, 0]
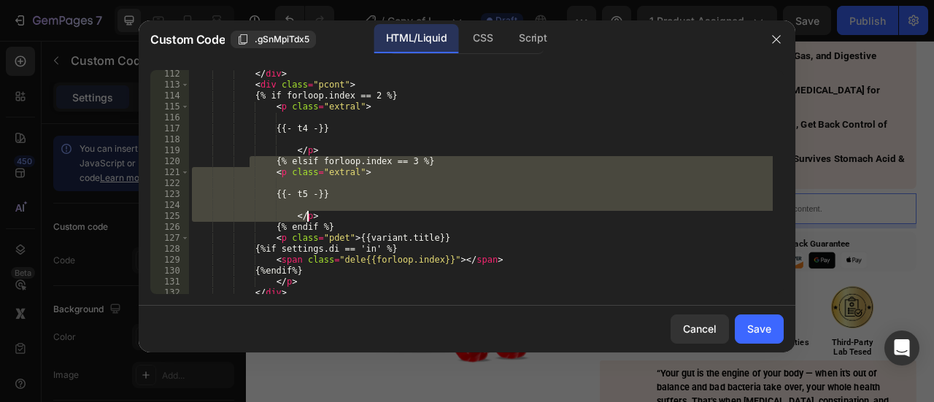
drag, startPoint x: 266, startPoint y: 161, endPoint x: 332, endPoint y: 213, distance: 84.2
click at [332, 213] on div "</ div > < div class = "pcont" > {% if forloop.index == 2 %} < p class = "extra…" at bounding box center [481, 192] width 584 height 246
type textarea "</p>"
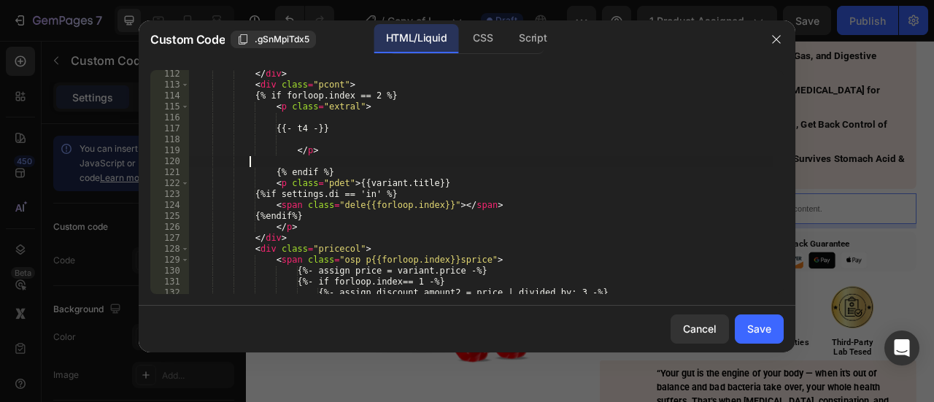
scroll to position [0, 4]
drag, startPoint x: 278, startPoint y: 93, endPoint x: 404, endPoint y: 4, distance: 154.5
click at [394, 24] on div "Custom Code .gSnMpiTdx5 HTML/Liquid CSS Script 112 113 114 115 116 117 118 119 …" at bounding box center [467, 186] width 657 height 332
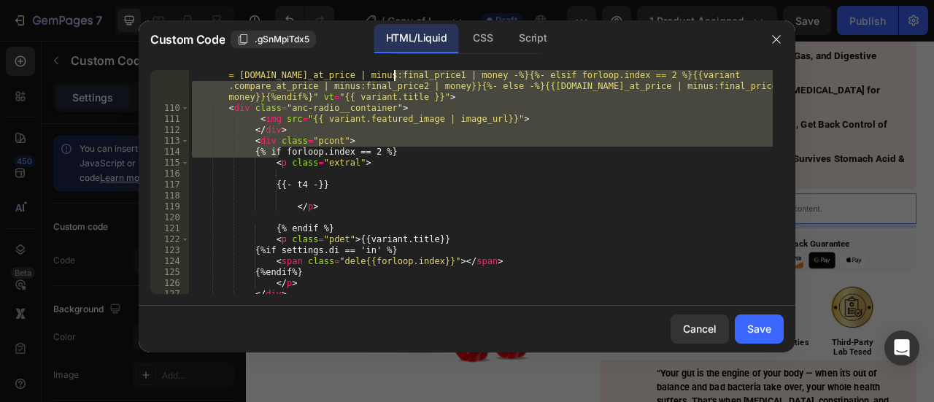
scroll to position [1237, 0]
click at [382, 169] on div "finalpricesaved = "{%- if forloop.index== 1 -%}{{[DOMAIN_NAME]_at_price | minus…" at bounding box center [481, 198] width 584 height 279
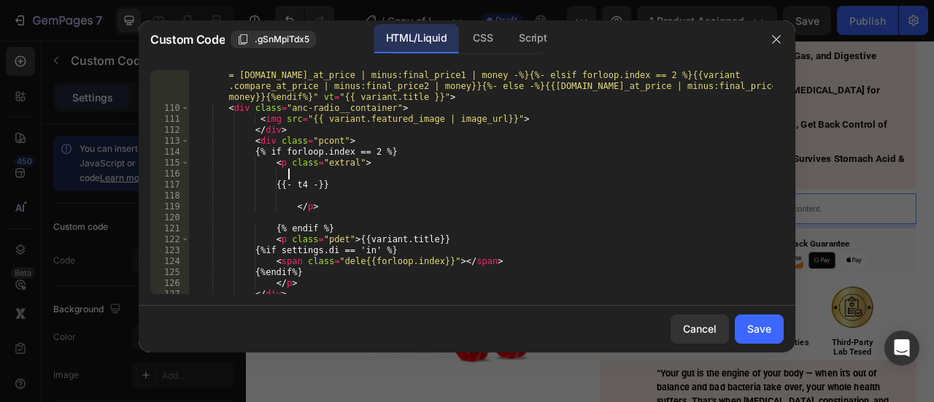
type textarea "</p>"
drag, startPoint x: 279, startPoint y: 152, endPoint x: 343, endPoint y: 152, distance: 64.2
click at [343, 152] on div "finalpricesaved = "{%- if forloop.index== 1 -%}{{[DOMAIN_NAME]_at_price | minus…" at bounding box center [481, 198] width 584 height 279
paste textarea "[DOMAIN_NAME]_badge_text"
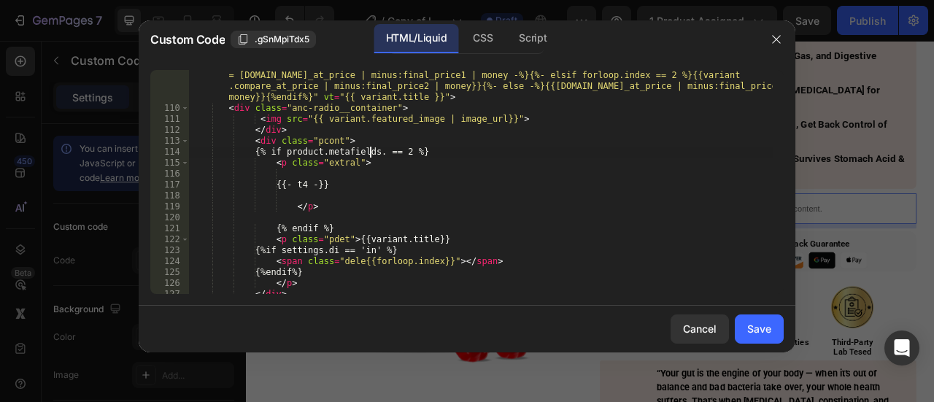
paste textarea "[DOMAIN_NAME]_badge_text"
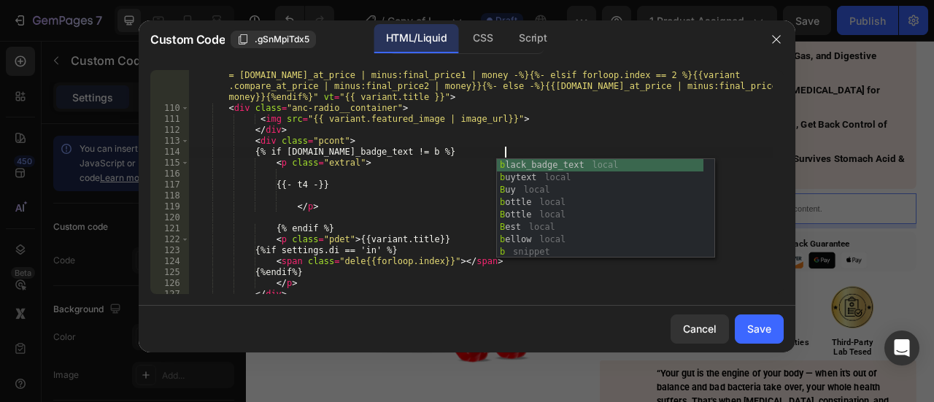
scroll to position [0, 27]
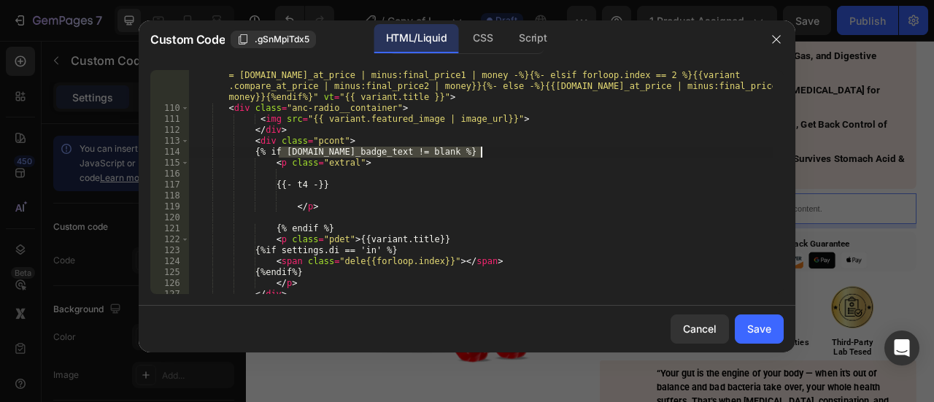
drag, startPoint x: 277, startPoint y: 152, endPoint x: 480, endPoint y: 153, distance: 202.2
click at [480, 153] on div "finalpricesaved = "{%- if forloop.index== 1 -%}{{[DOMAIN_NAME]_at_price | minus…" at bounding box center [481, 198] width 584 height 279
drag, startPoint x: 288, startPoint y: 183, endPoint x: 372, endPoint y: 184, distance: 84.7
click at [372, 184] on div "finalpricesaved = "{%- if forloop.index== 1 -%}{{[DOMAIN_NAME]_at_price | minus…" at bounding box center [481, 198] width 584 height 279
paste textarea "[DOMAIN_NAME]_badge_text"
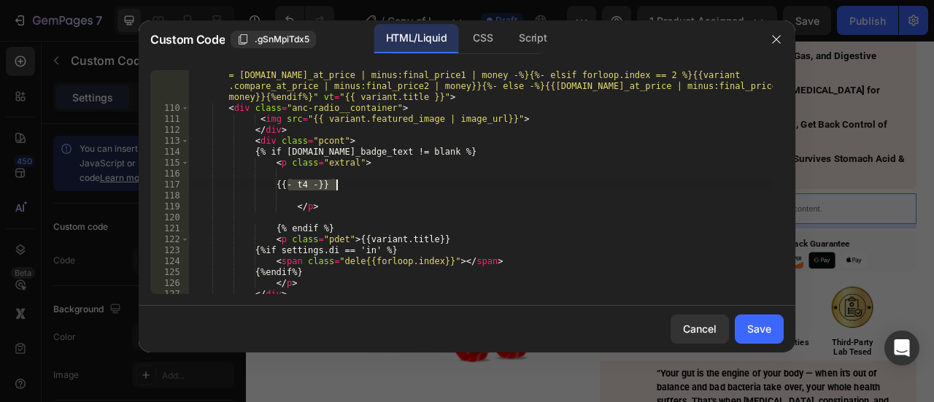
scroll to position [0, 11]
type textarea "{{- t4 -}}"
click at [312, 191] on div "finalpricesaved = "{%- if forloop.index== 1 -%}{{[DOMAIN_NAME]_at_price | minus…" at bounding box center [481, 198] width 584 height 279
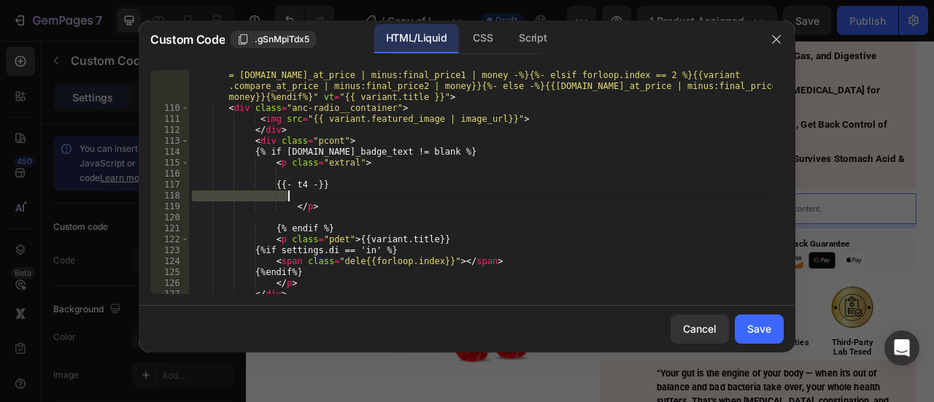
click at [312, 188] on div "finalpricesaved = "{%- if forloop.index== 1 -%}{{[DOMAIN_NAME]_at_price | minus…" at bounding box center [481, 198] width 584 height 279
paste textarea "[DOMAIN_NAME]_badge_text"
type textarea "{{- [DOMAIN_NAME]_badge_text -}}"
click at [375, 218] on div "finalpricesaved = "{%- if forloop.index== 1 -%}{{[DOMAIN_NAME]_at_price | minus…" at bounding box center [481, 198] width 584 height 279
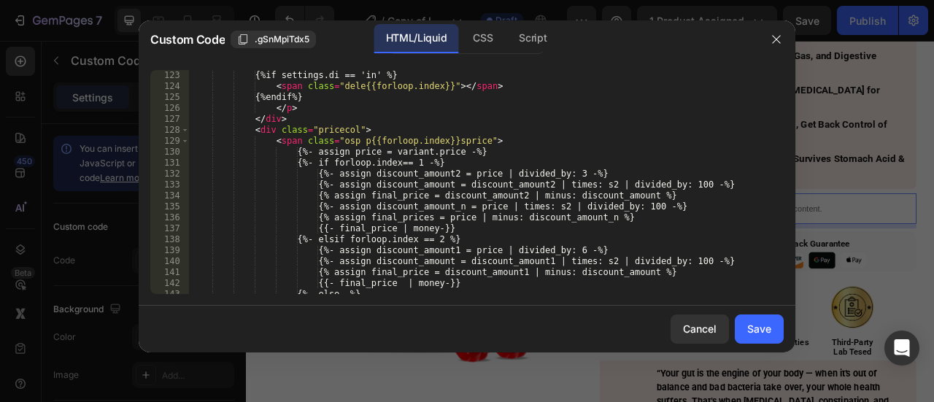
scroll to position [1500, 0]
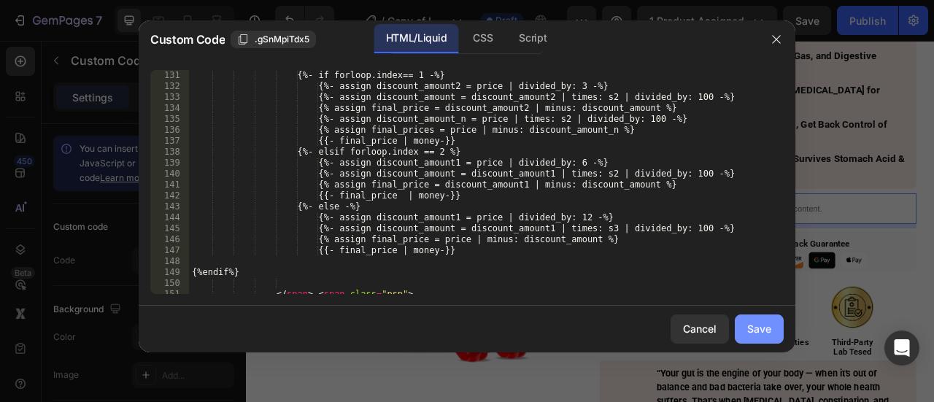
click at [742, 321] on button "Save" at bounding box center [759, 329] width 49 height 29
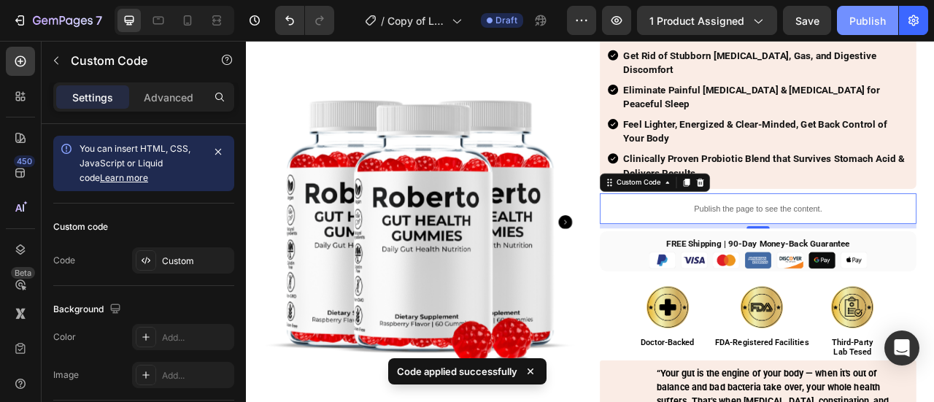
click at [870, 24] on div "Publish" at bounding box center [868, 20] width 36 height 15
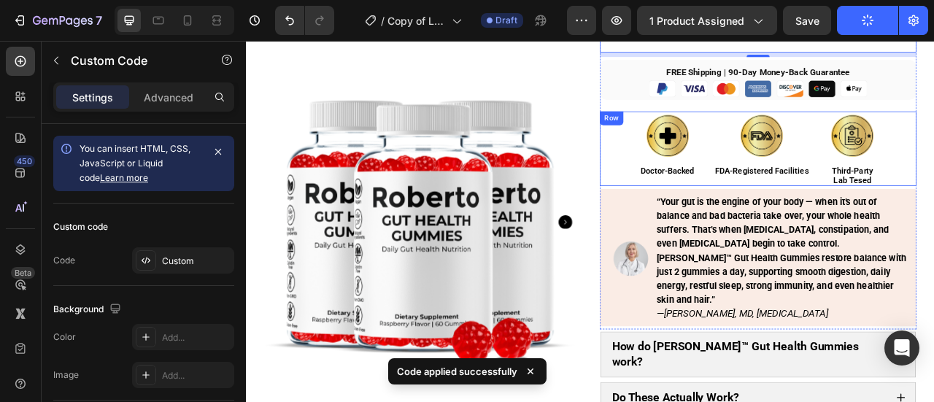
scroll to position [0, 0]
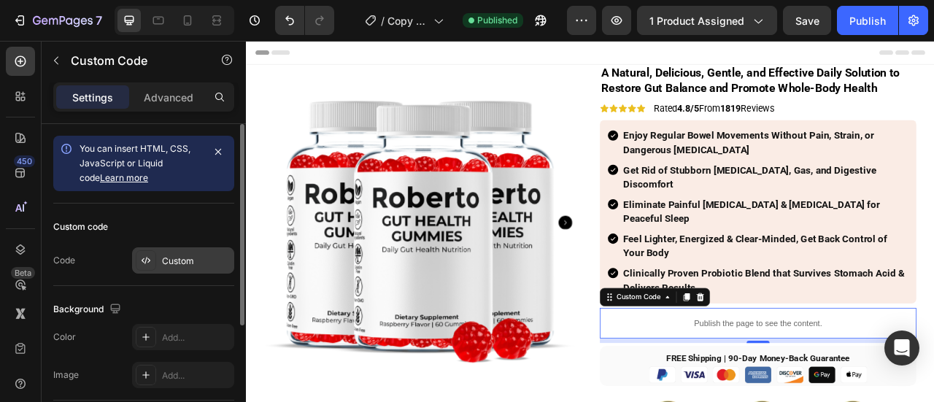
click at [139, 255] on div at bounding box center [146, 260] width 20 height 20
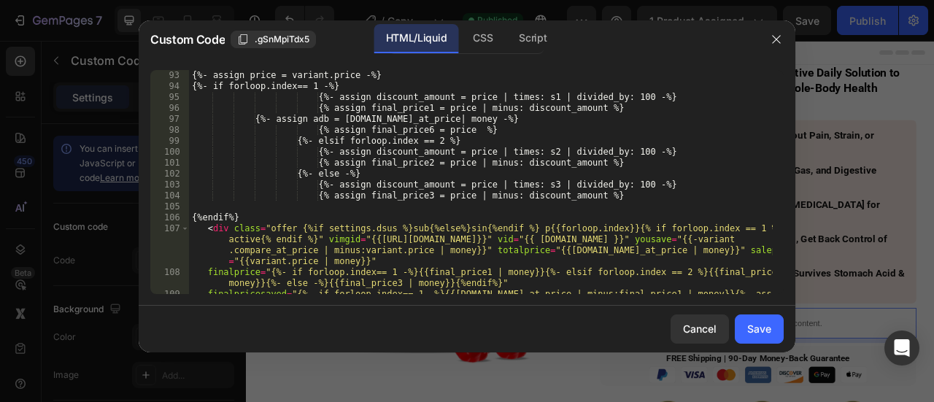
scroll to position [1051, 0]
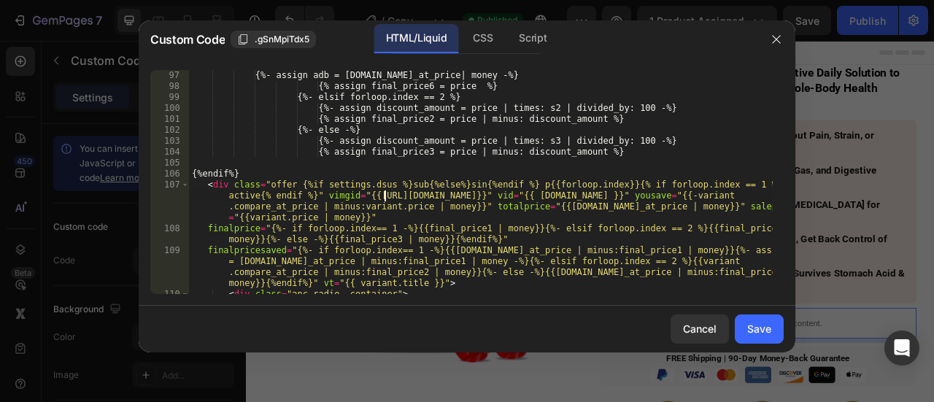
click at [385, 195] on div "{%- assign adb = [DOMAIN_NAME]_at_price| money -%} {% assign final_price6 = pri…" at bounding box center [481, 193] width 584 height 246
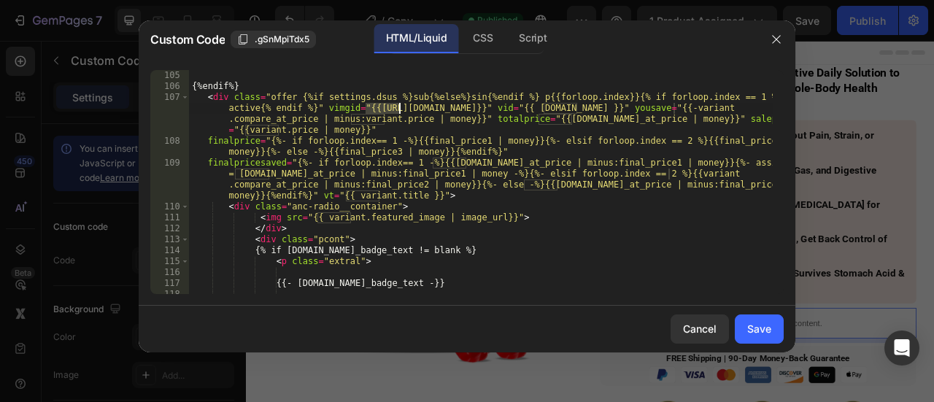
scroll to position [1270, 0]
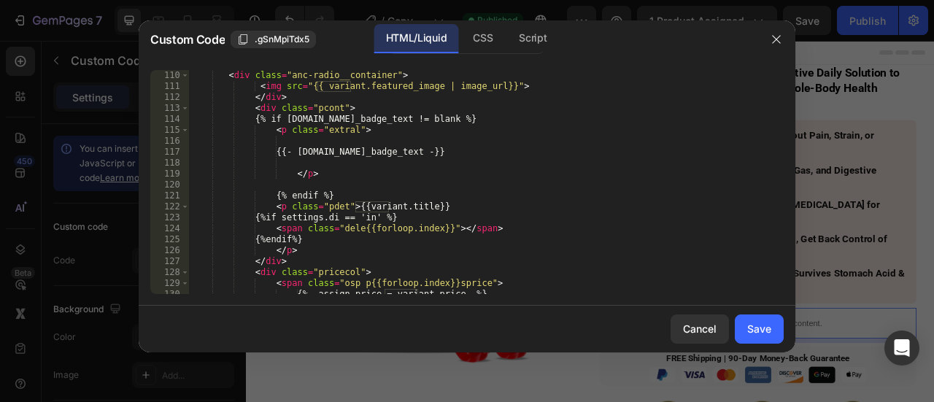
click at [328, 154] on div "< div class = "anc-radio__container" > < img src = "{{ variant.featured_image |…" at bounding box center [481, 193] width 584 height 246
paste textarea "varian"
click at [300, 119] on div "< div class = "anc-radio__container" > < img src = "{{ variant.featured_image |…" at bounding box center [481, 193] width 584 height 246
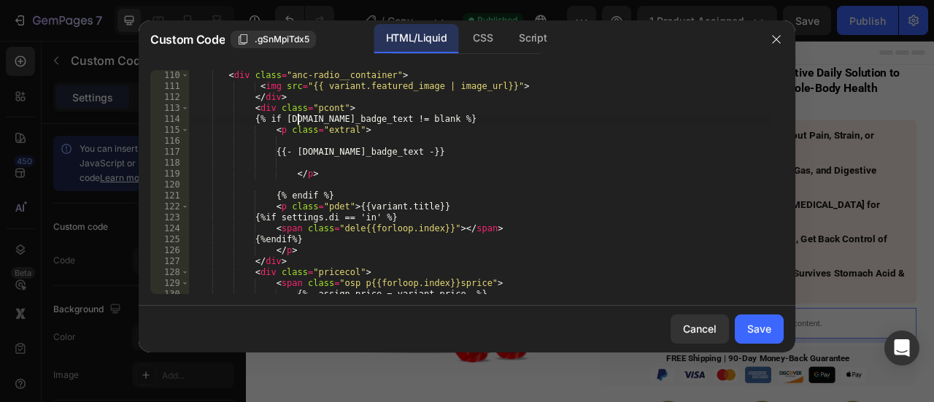
paste textarea "varian"
type textarea "{% if [DOMAIN_NAME]_badge_text != blank %}"
click at [765, 327] on div "Save" at bounding box center [759, 328] width 24 height 15
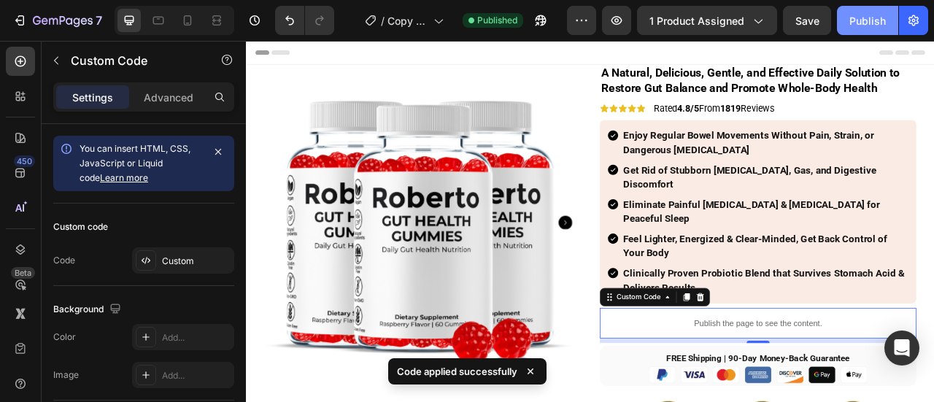
click at [864, 26] on div "Publish" at bounding box center [868, 20] width 36 height 15
